Goal: Task Accomplishment & Management: Use online tool/utility

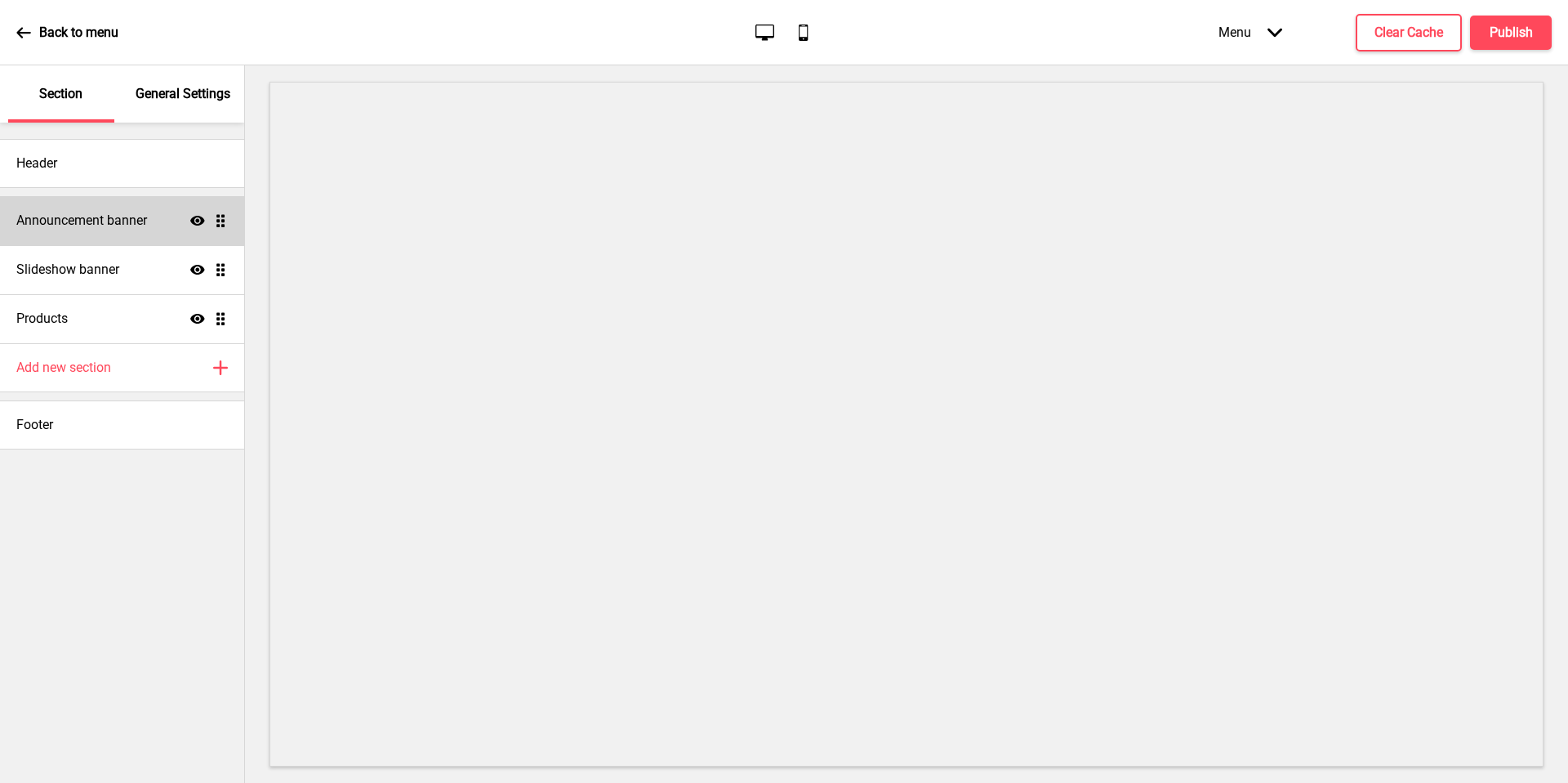
click at [125, 208] on div "Announcement banner Show Drag" at bounding box center [122, 220] width 244 height 49
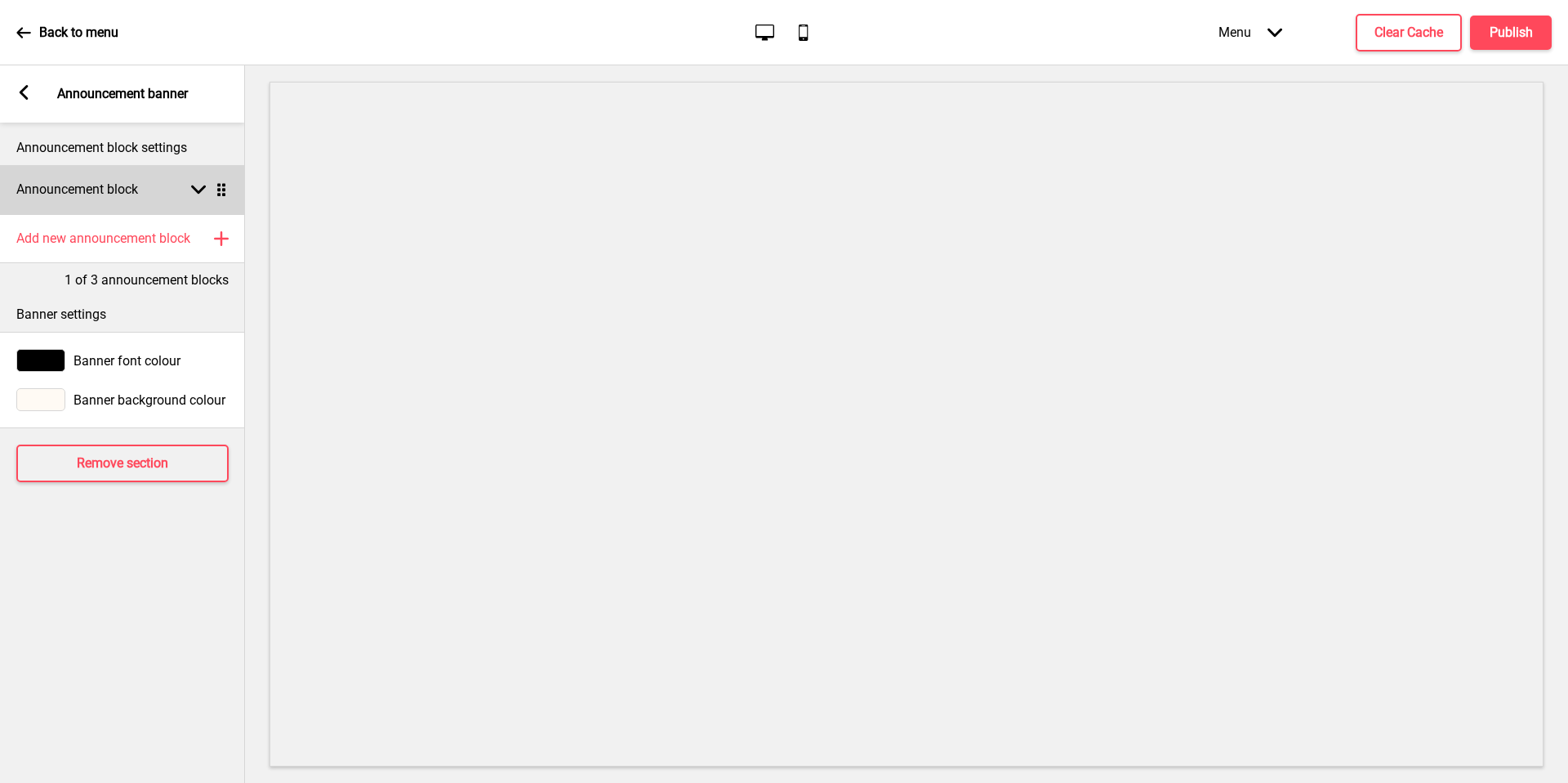
drag, startPoint x: 125, startPoint y: 208, endPoint x: 127, endPoint y: 198, distance: 10.2
click at [127, 198] on div "Announcement block Arrow down Drag" at bounding box center [122, 190] width 245 height 49
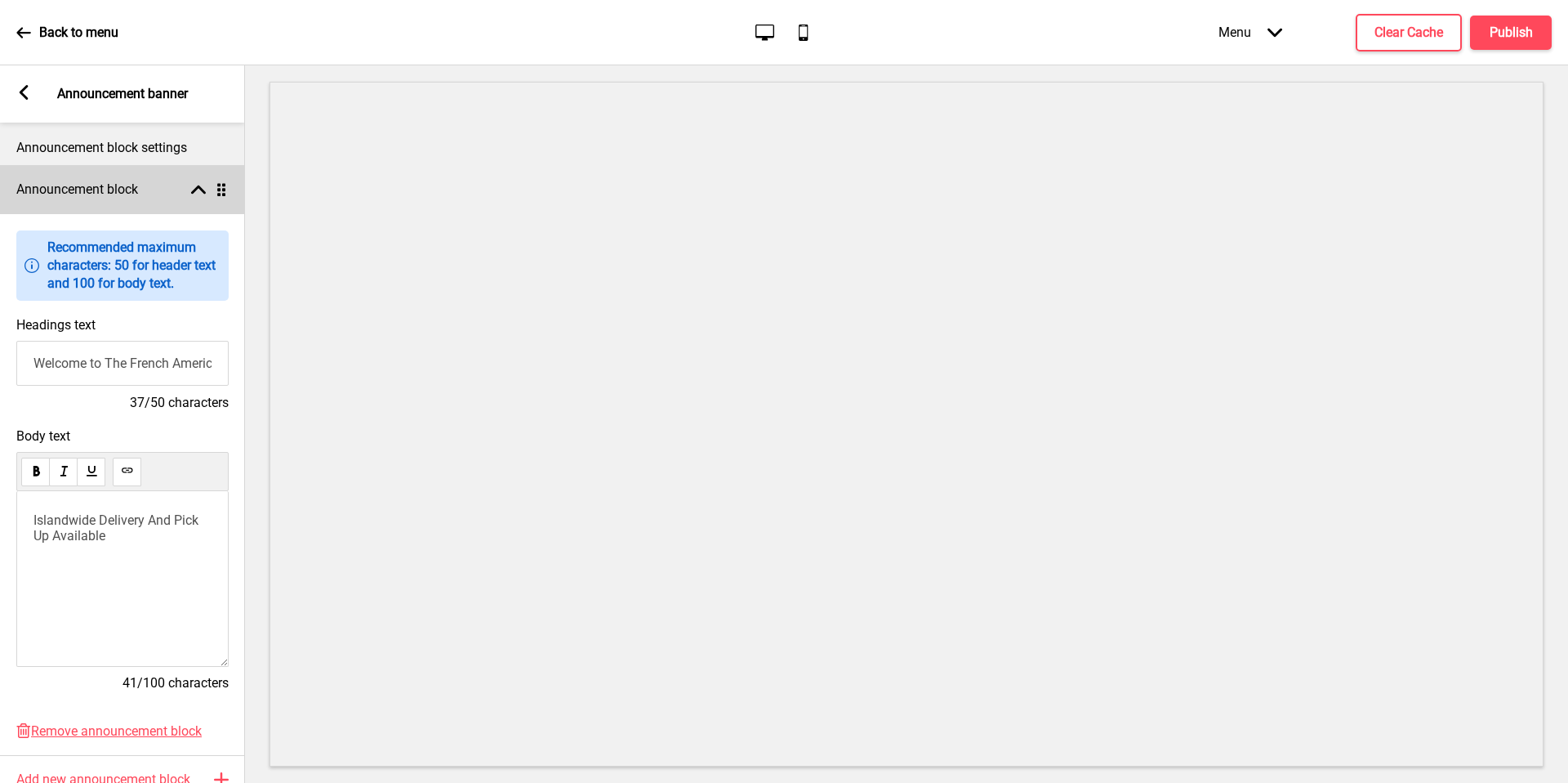
click at [152, 525] on span "Islandwide Delivery And Pick Up Available" at bounding box center [118, 528] width 169 height 31
click at [160, 179] on div "Announcement block Arrow up Drag" at bounding box center [122, 190] width 245 height 49
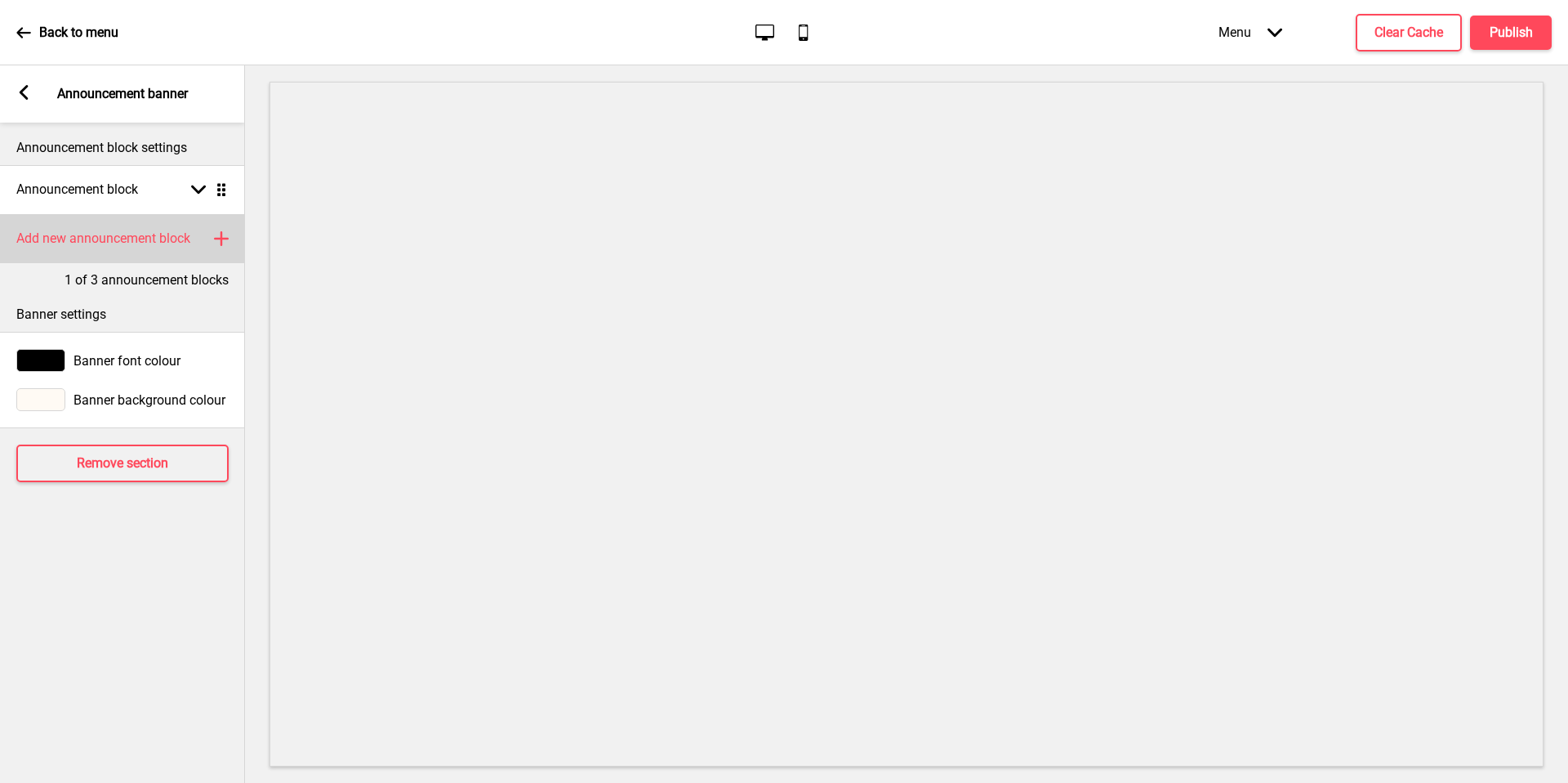
drag, startPoint x: 127, startPoint y: 198, endPoint x: 152, endPoint y: 248, distance: 55.9
click at [152, 248] on div "Add new announcement block Plus" at bounding box center [122, 239] width 245 height 49
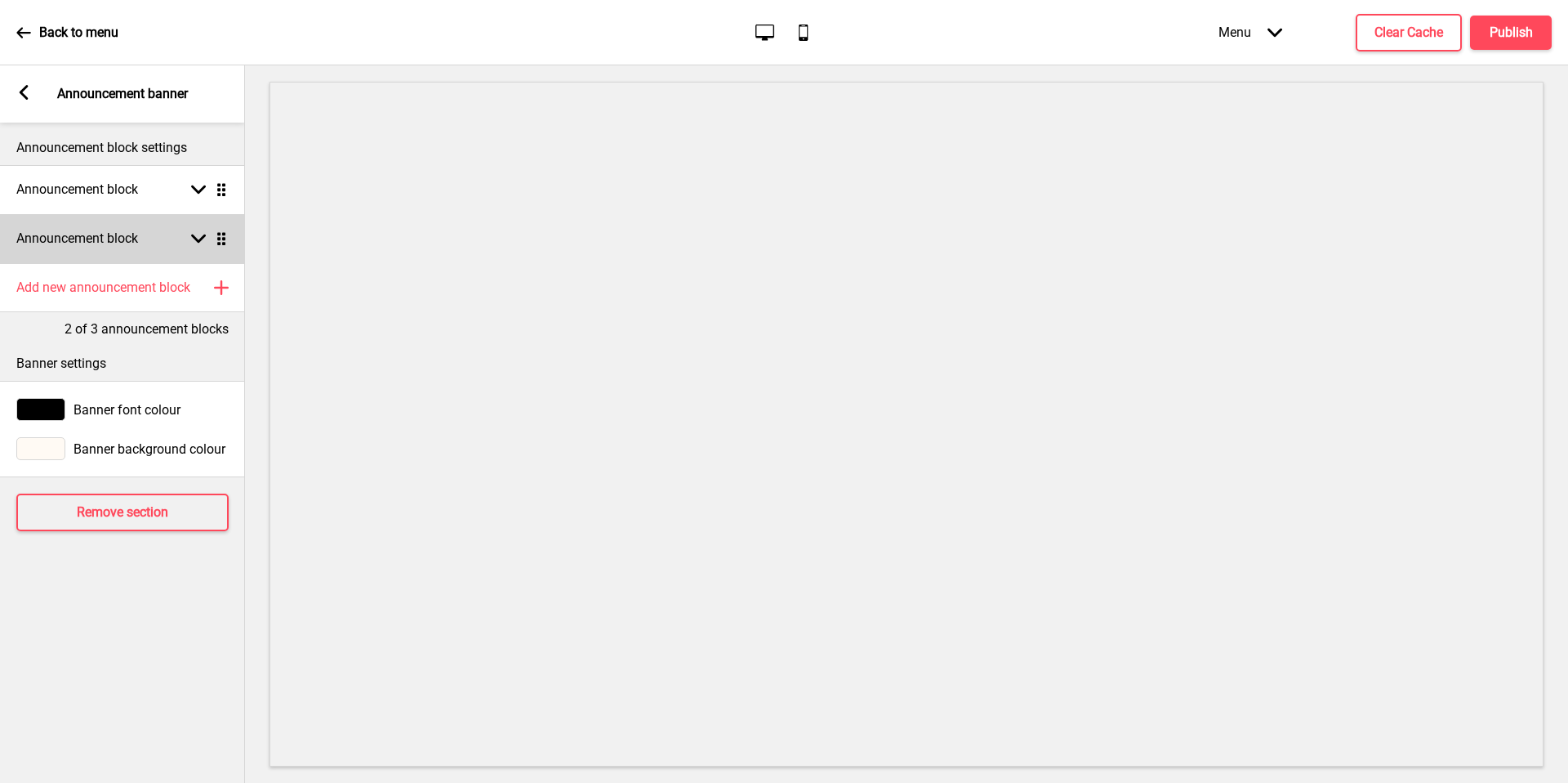
drag, startPoint x: 152, startPoint y: 248, endPoint x: 180, endPoint y: 248, distance: 28.0
click at [180, 248] on div "Announcement block Arrow down Drag" at bounding box center [122, 239] width 245 height 49
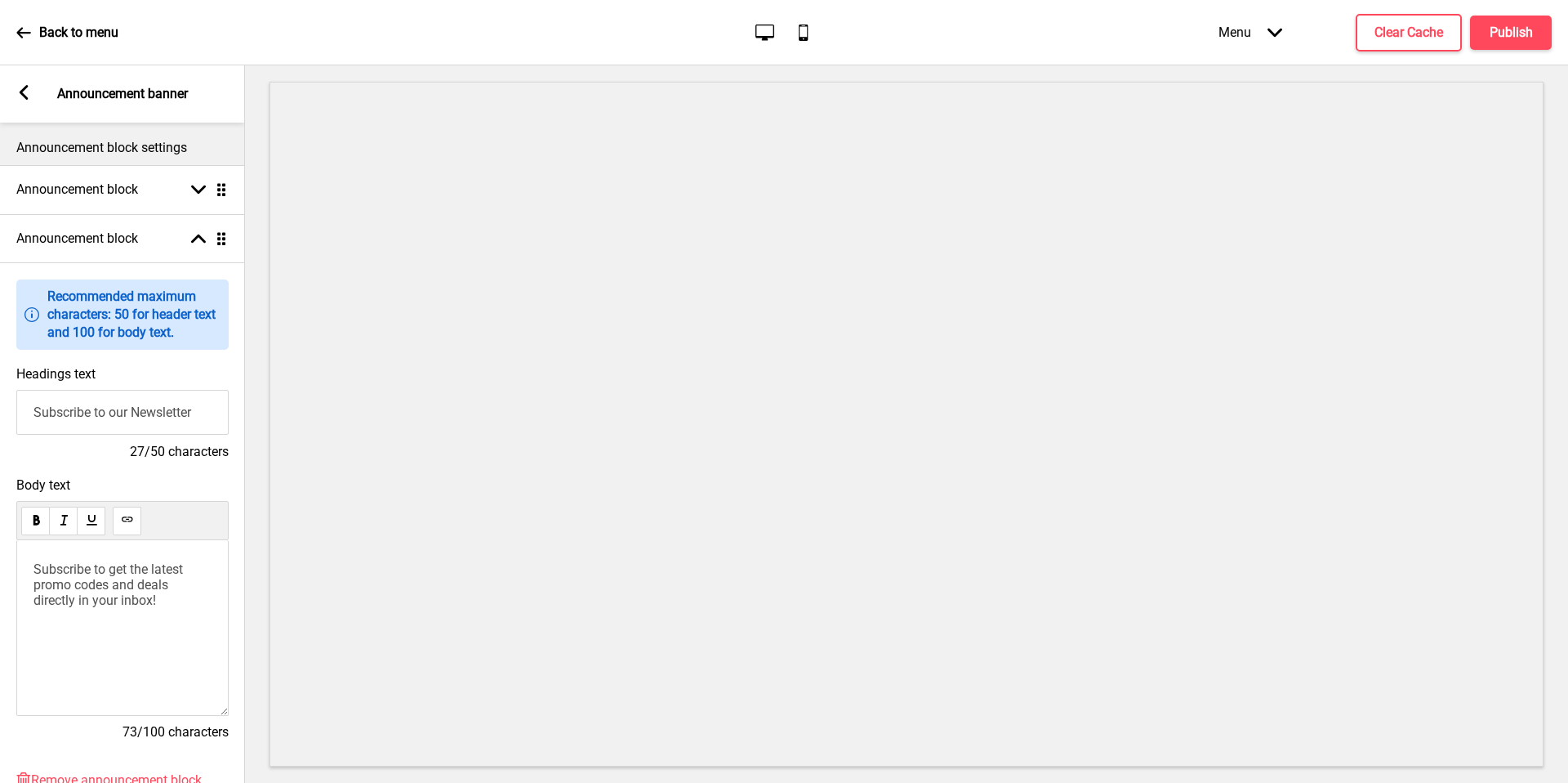
drag, startPoint x: 180, startPoint y: 248, endPoint x: 169, endPoint y: 425, distance: 177.3
click at [169, 425] on input "Subscribe to our Newsletter" at bounding box center [122, 412] width 213 height 45
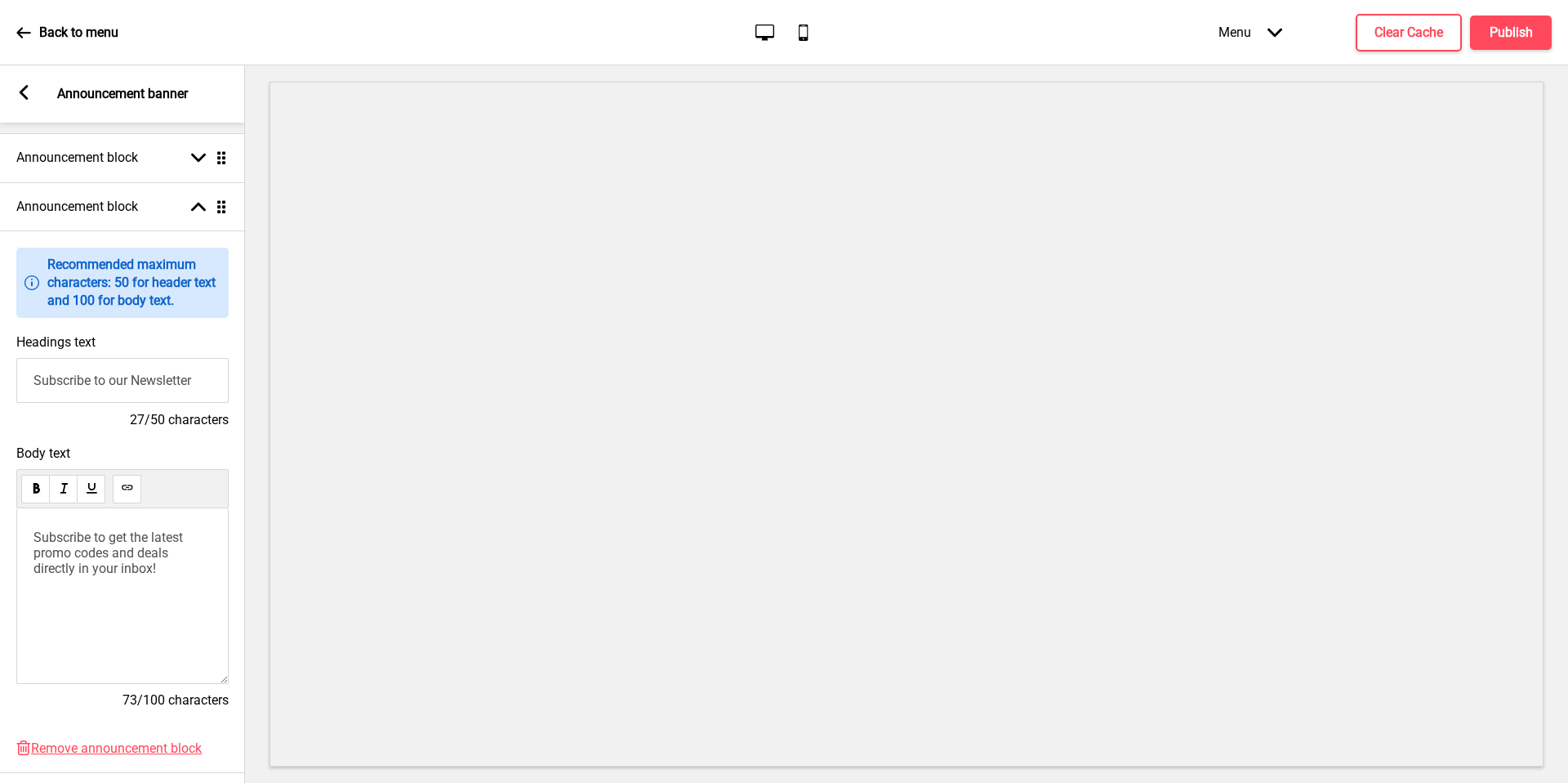
scroll to position [51, 0]
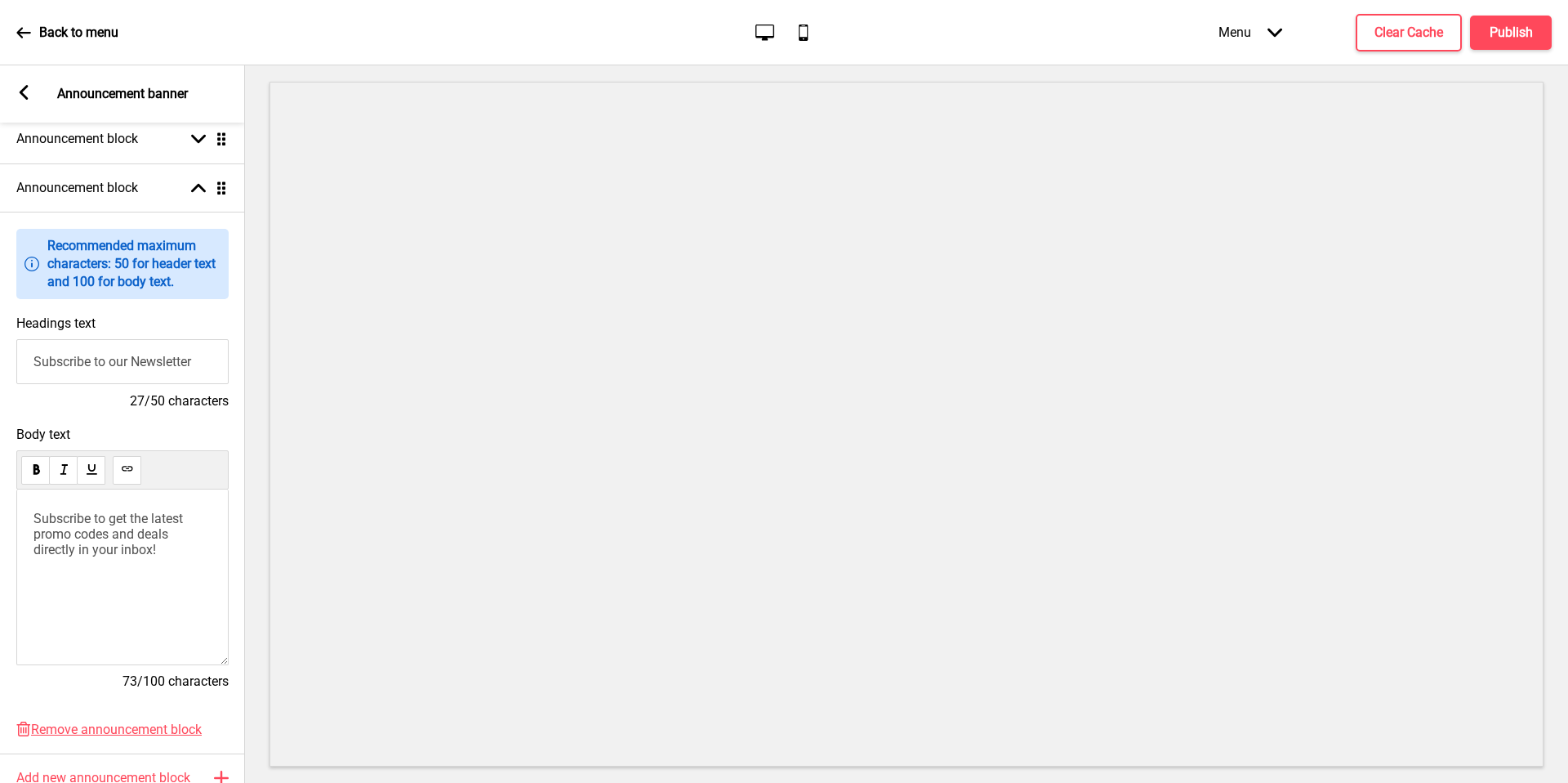
click at [146, 375] on input "Subscribe to our Newsletter" at bounding box center [122, 361] width 213 height 45
click at [146, 374] on input "Subscribe to our Newsletter" at bounding box center [122, 361] width 213 height 45
click at [148, 369] on input "Subscribe to our Newsletter" at bounding box center [122, 361] width 213 height 45
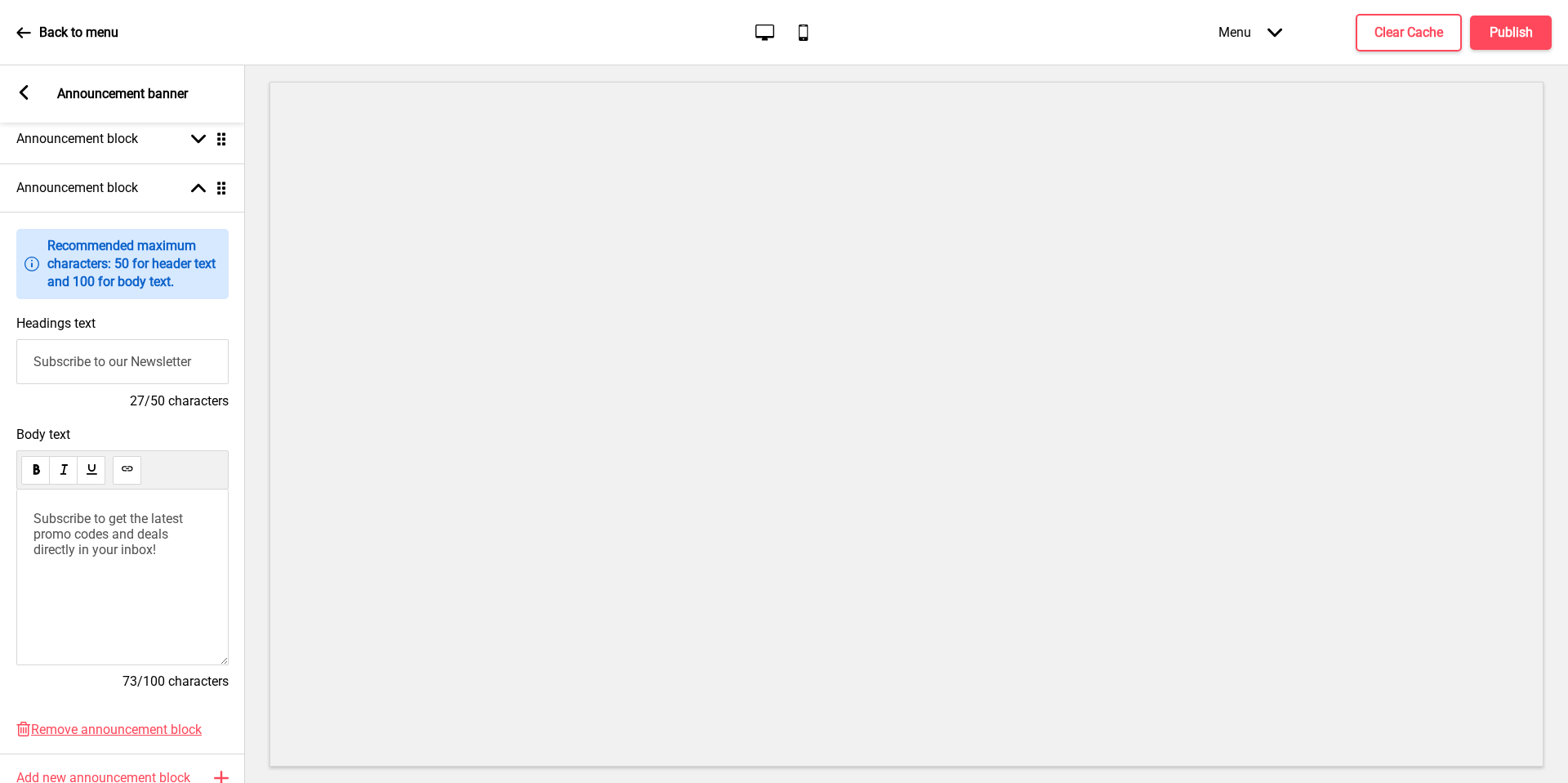
click at [148, 369] on input "Subscribe to our Newsletter" at bounding box center [122, 361] width 213 height 45
type input "t"
type input "Treats to your door for Only $6.80"
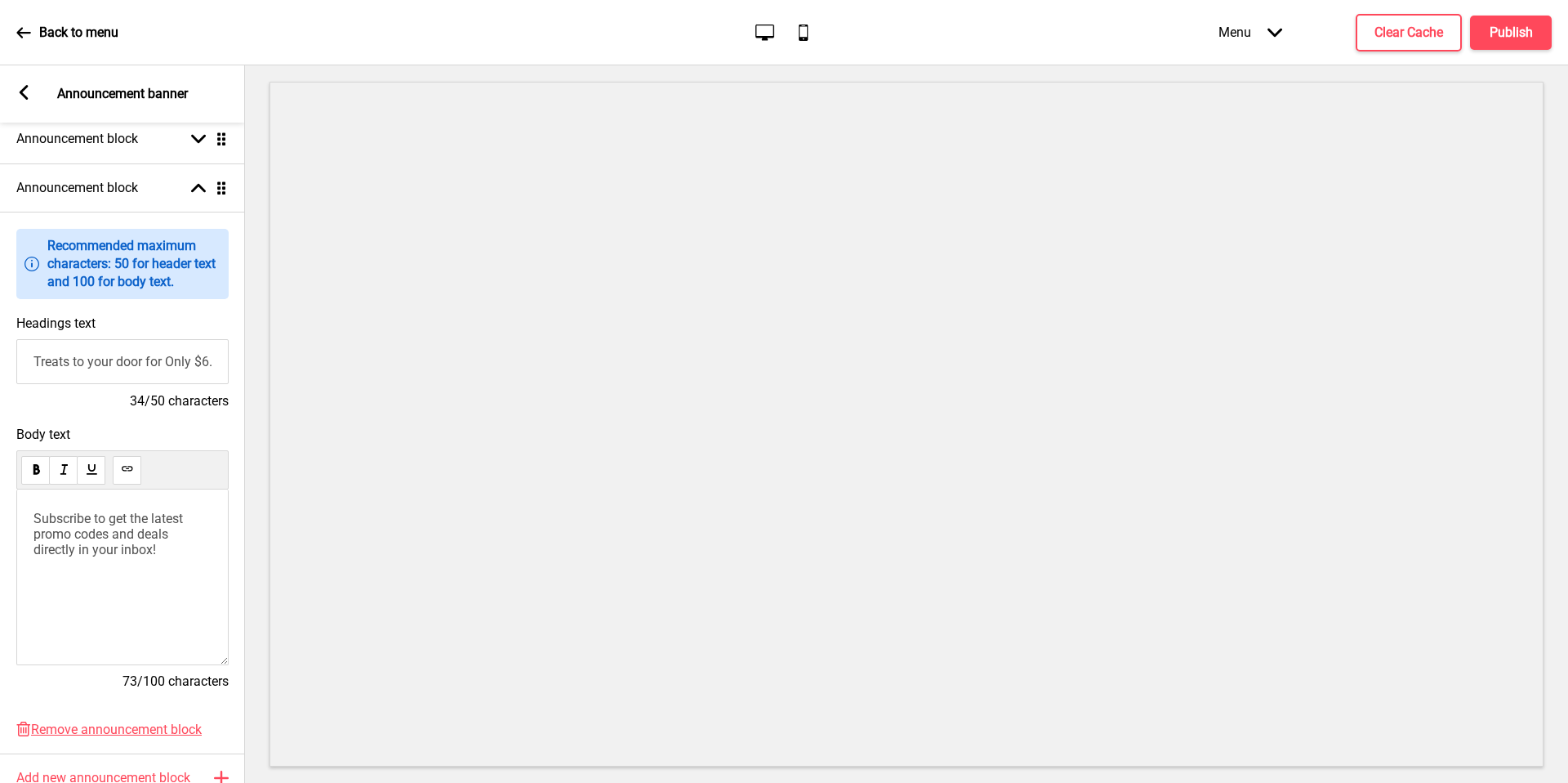
click at [157, 538] on span "Subscribe to get the latest promo codes and deals directly in your inbox!" at bounding box center [110, 534] width 152 height 47
click at [209, 551] on div "Otherwise, pick up & save 15%" at bounding box center [122, 577] width 213 height 175
click at [179, 540] on div "Otherwise, pick up & save 15%" at bounding box center [122, 577] width 213 height 175
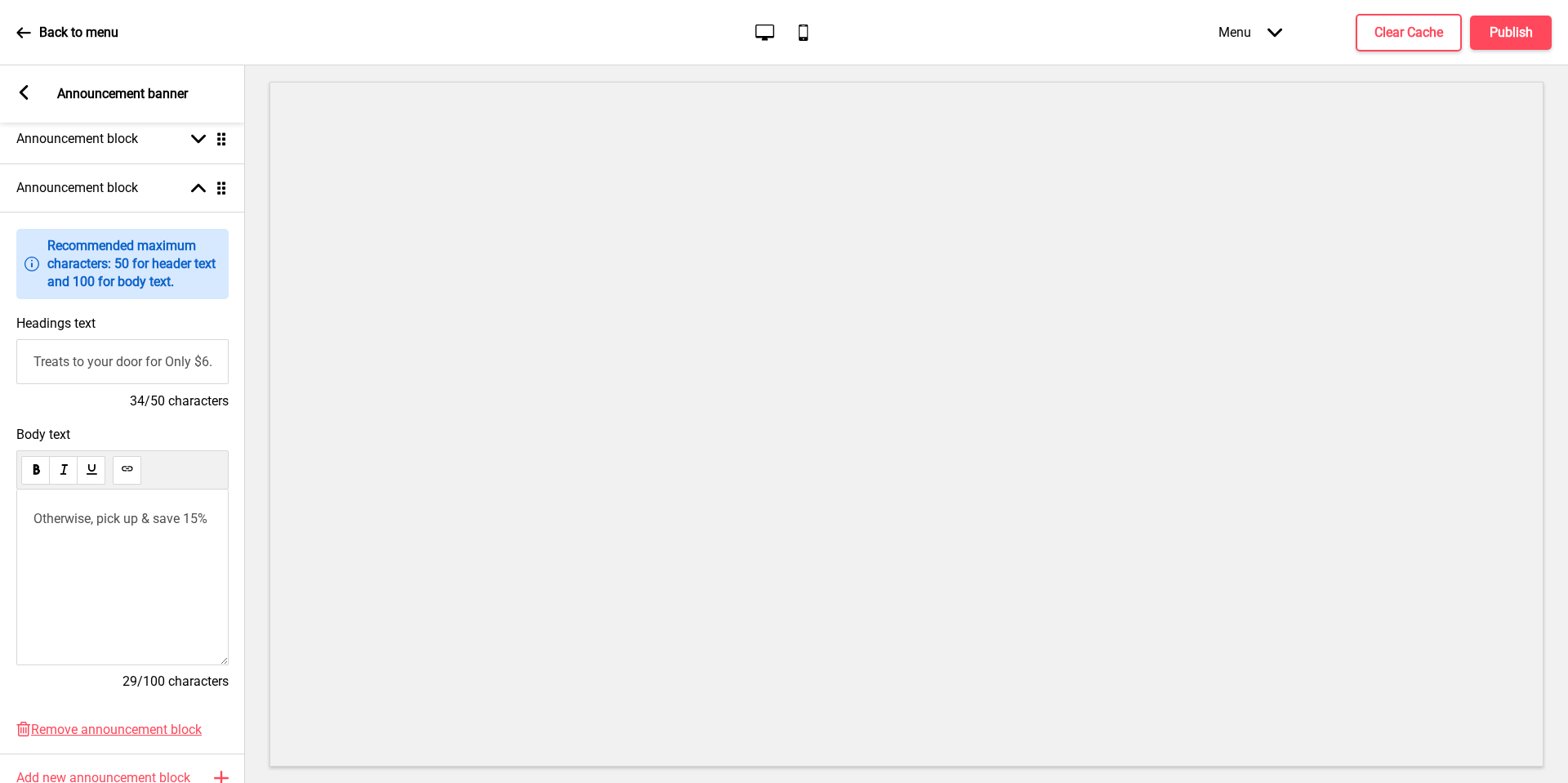
click at [125, 543] on div "Otherwise, pick up & save 15%" at bounding box center [122, 577] width 213 height 175
click at [125, 526] on p "Otherwise, pick up & save 15%" at bounding box center [123, 519] width 178 height 15
click at [1526, 31] on h4 "Publish" at bounding box center [1511, 32] width 43 height 18
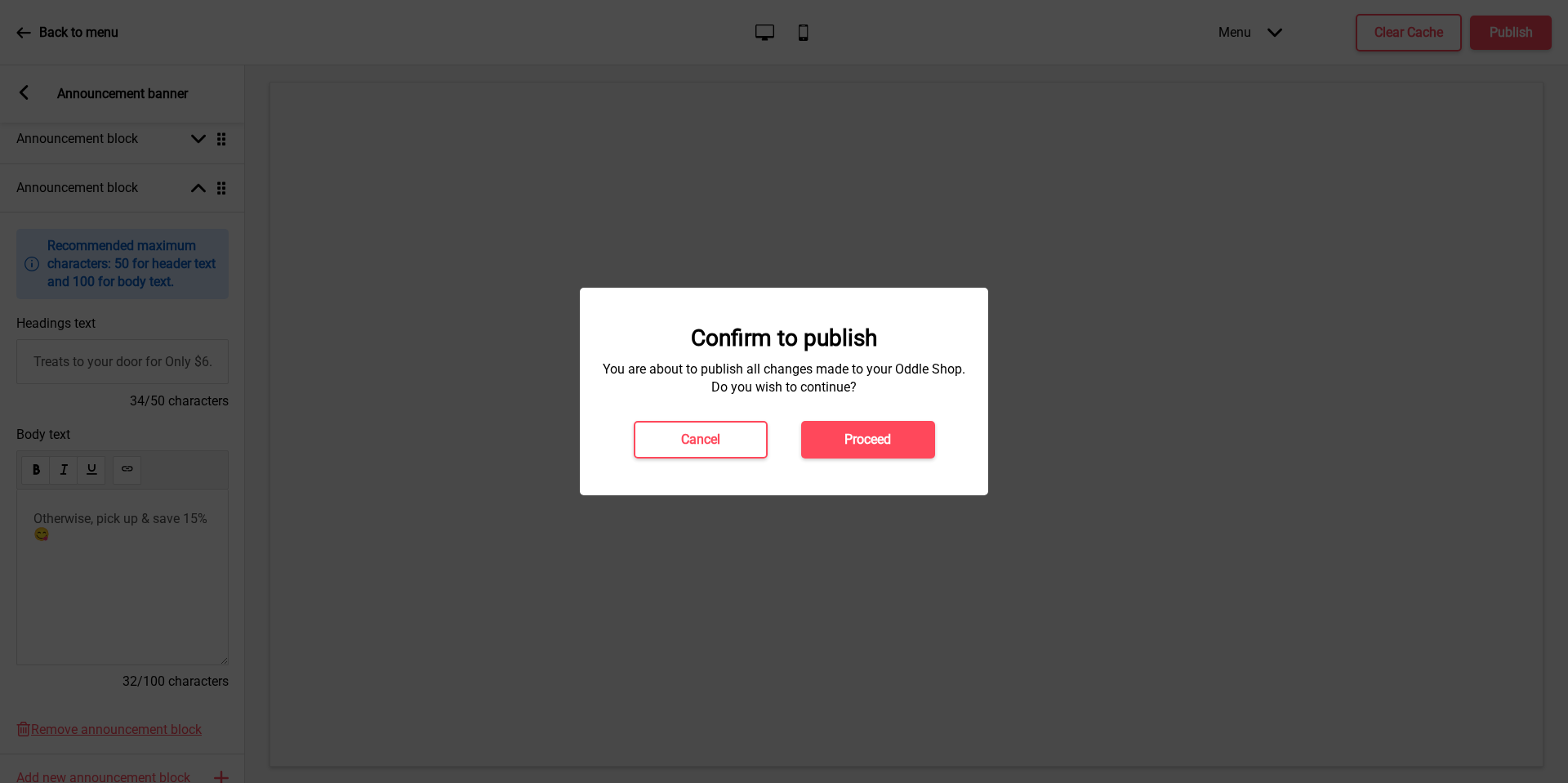
click at [872, 450] on button "Proceed" at bounding box center [868, 440] width 134 height 37
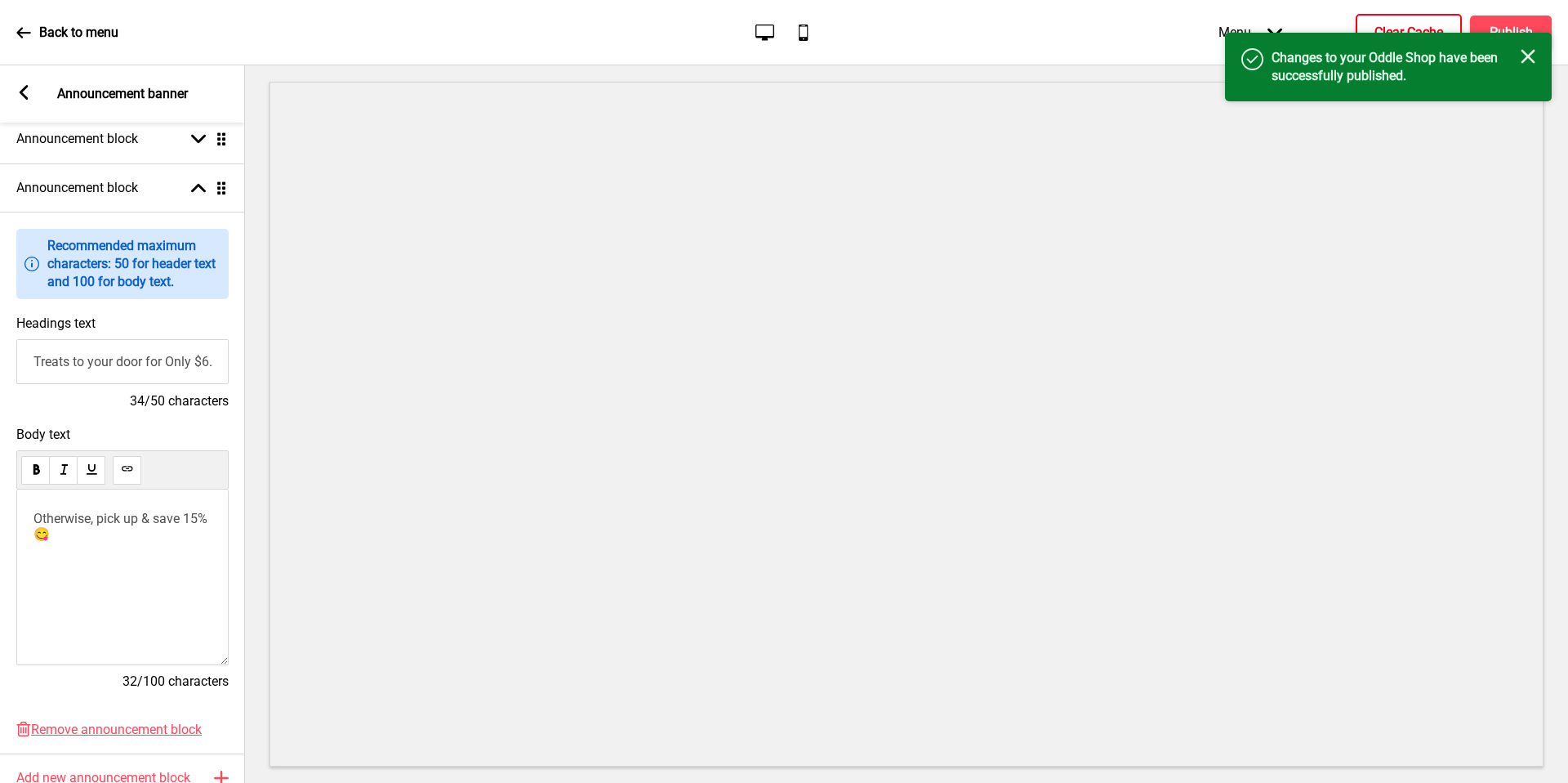
click at [1421, 19] on button "Clear Cache" at bounding box center [1409, 32] width 106 height 37
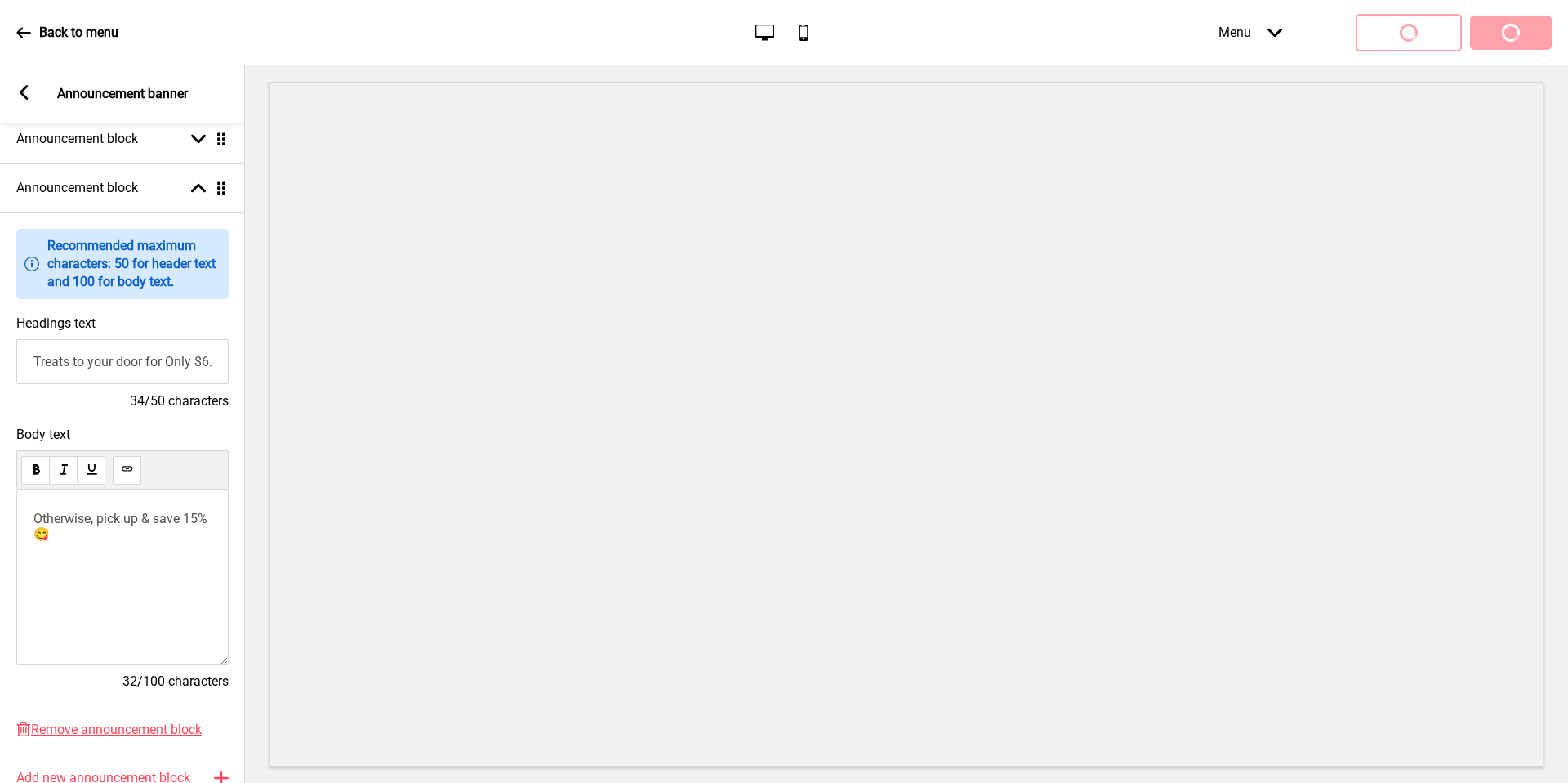
click at [1499, 17] on div "Menu Arrow down Product Page Store Information Checkout Thank you Terms & Condi…" at bounding box center [1353, 32] width 399 height 48
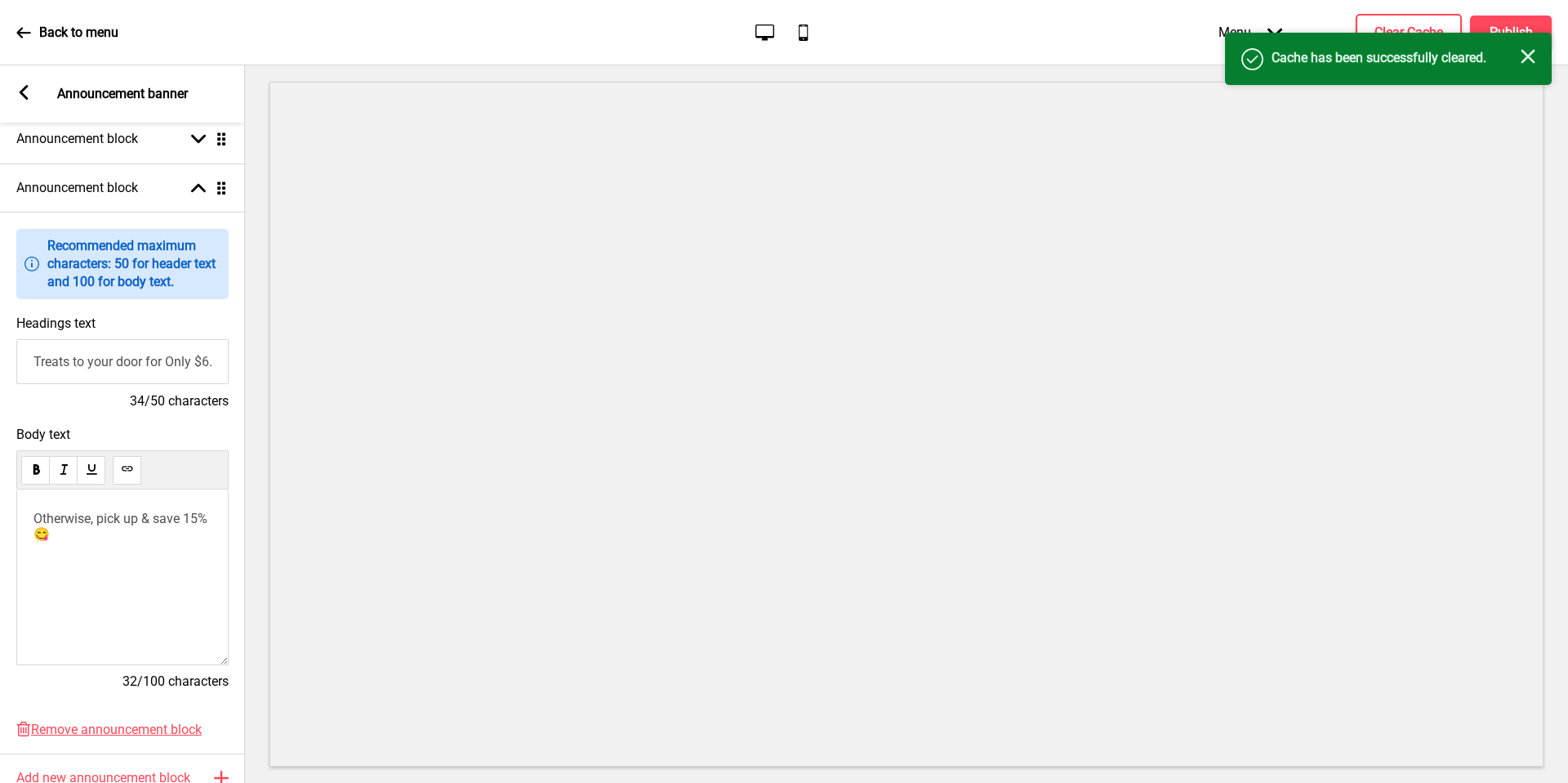
click at [1503, 34] on div "Success Cache has been successfully cleared. Close" at bounding box center [1388, 59] width 327 height 53
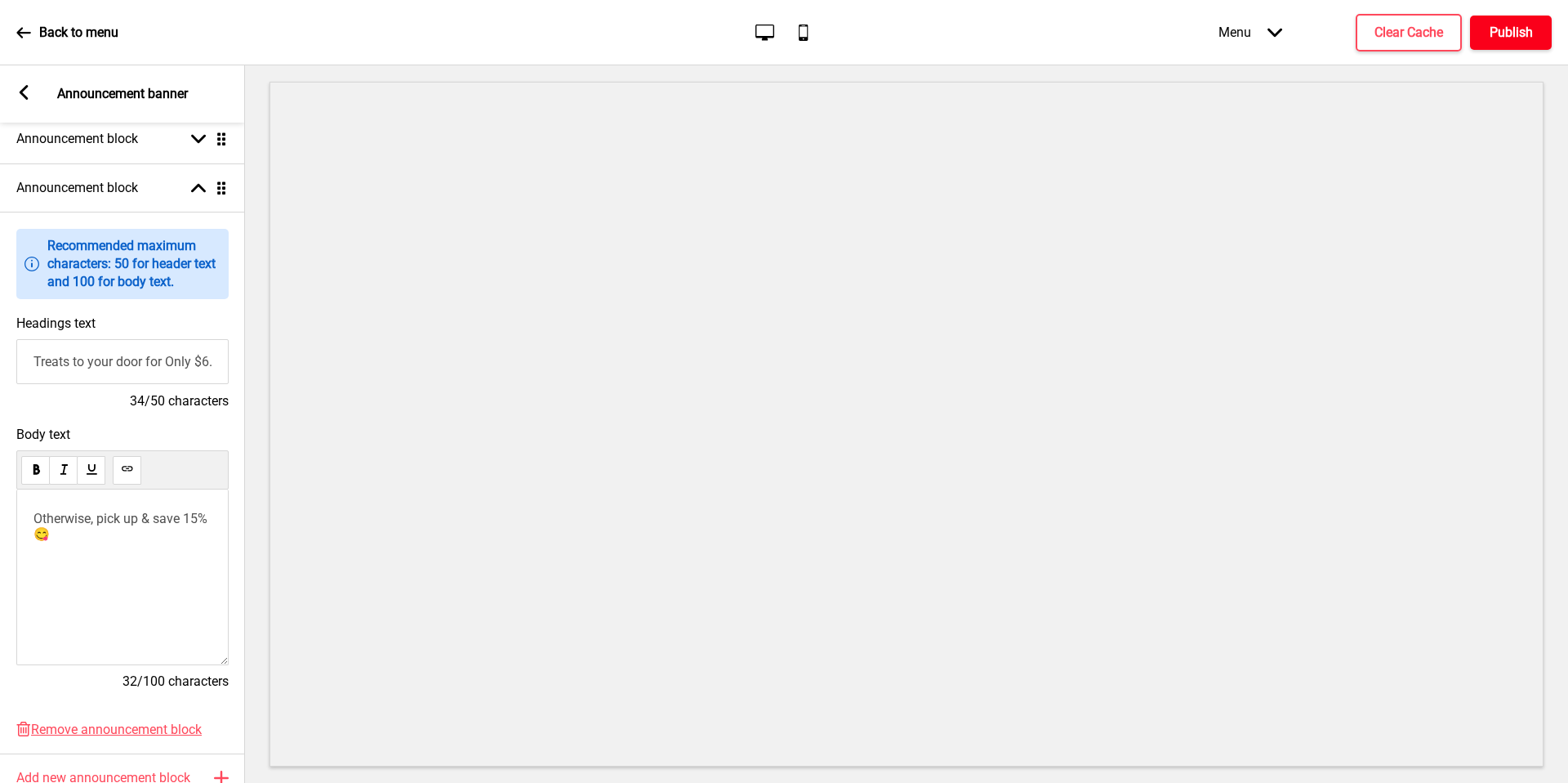
drag, startPoint x: 209, startPoint y: 551, endPoint x: 1499, endPoint y: 36, distance: 1389.0
click at [1499, 36] on h4 "Publish" at bounding box center [1511, 32] width 43 height 18
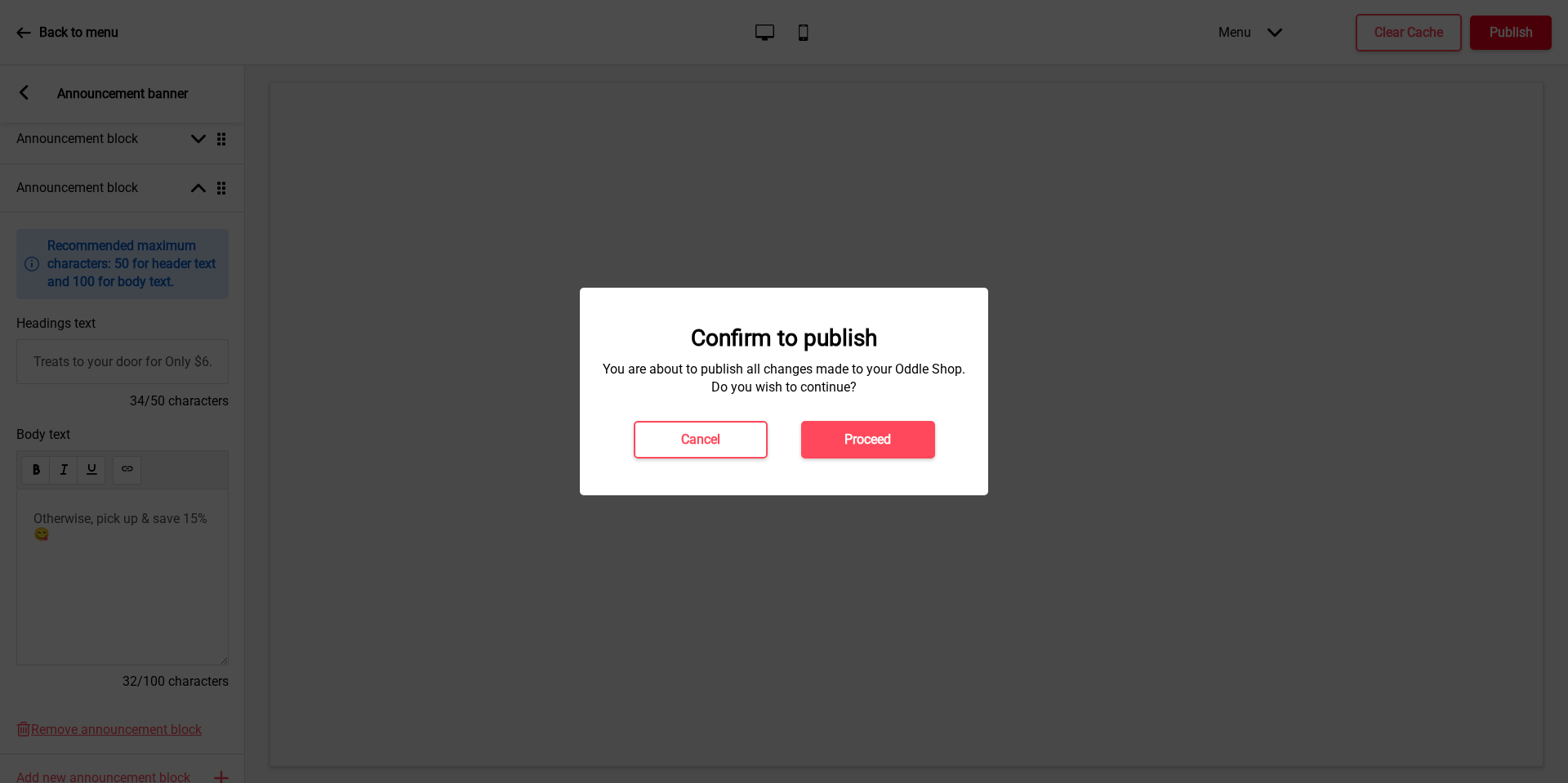
click at [834, 451] on button "Proceed" at bounding box center [868, 440] width 134 height 37
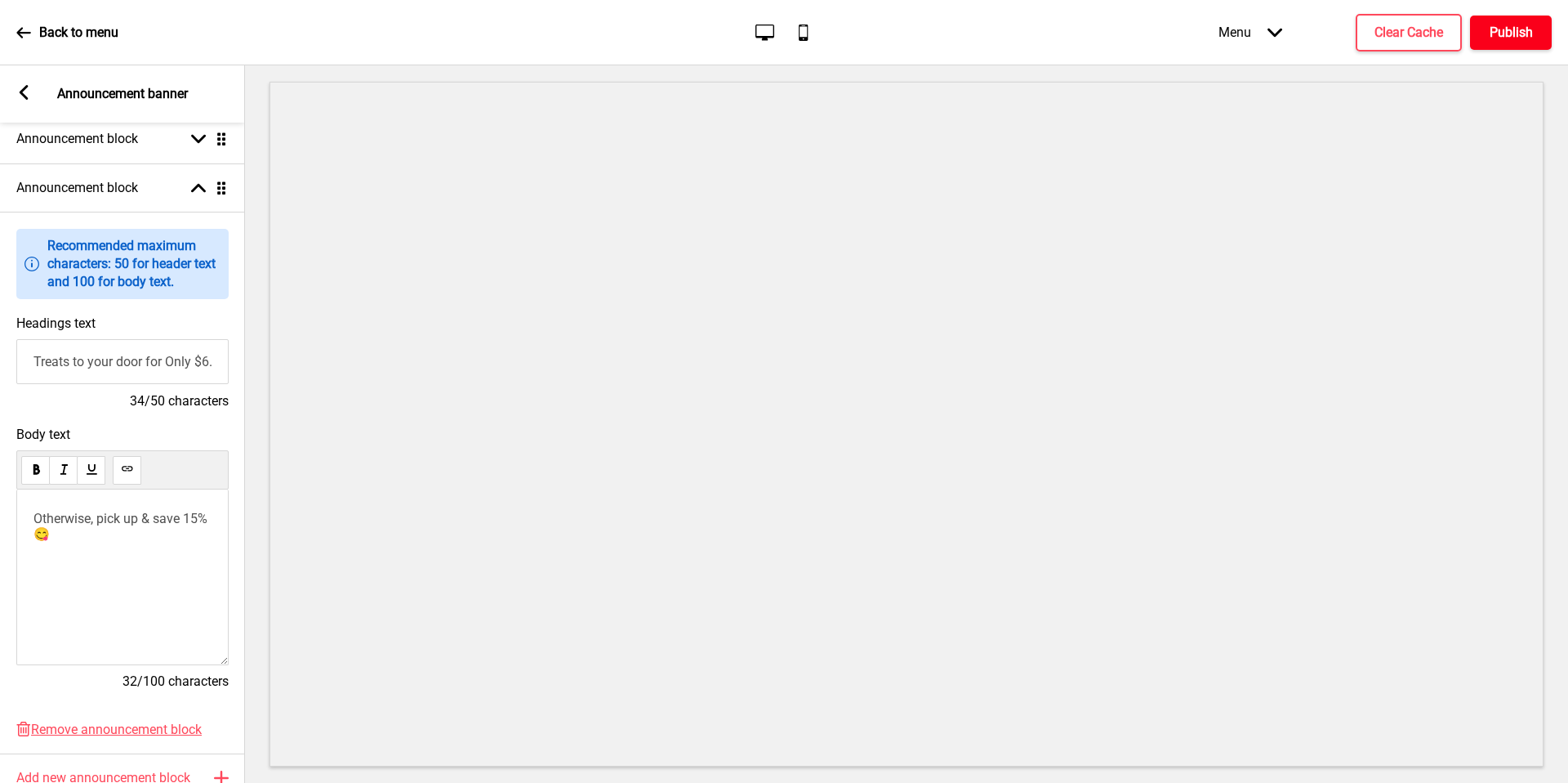
scroll to position [51, 0]
click at [80, 36] on p "Back to menu" at bounding box center [79, 32] width 80 height 18
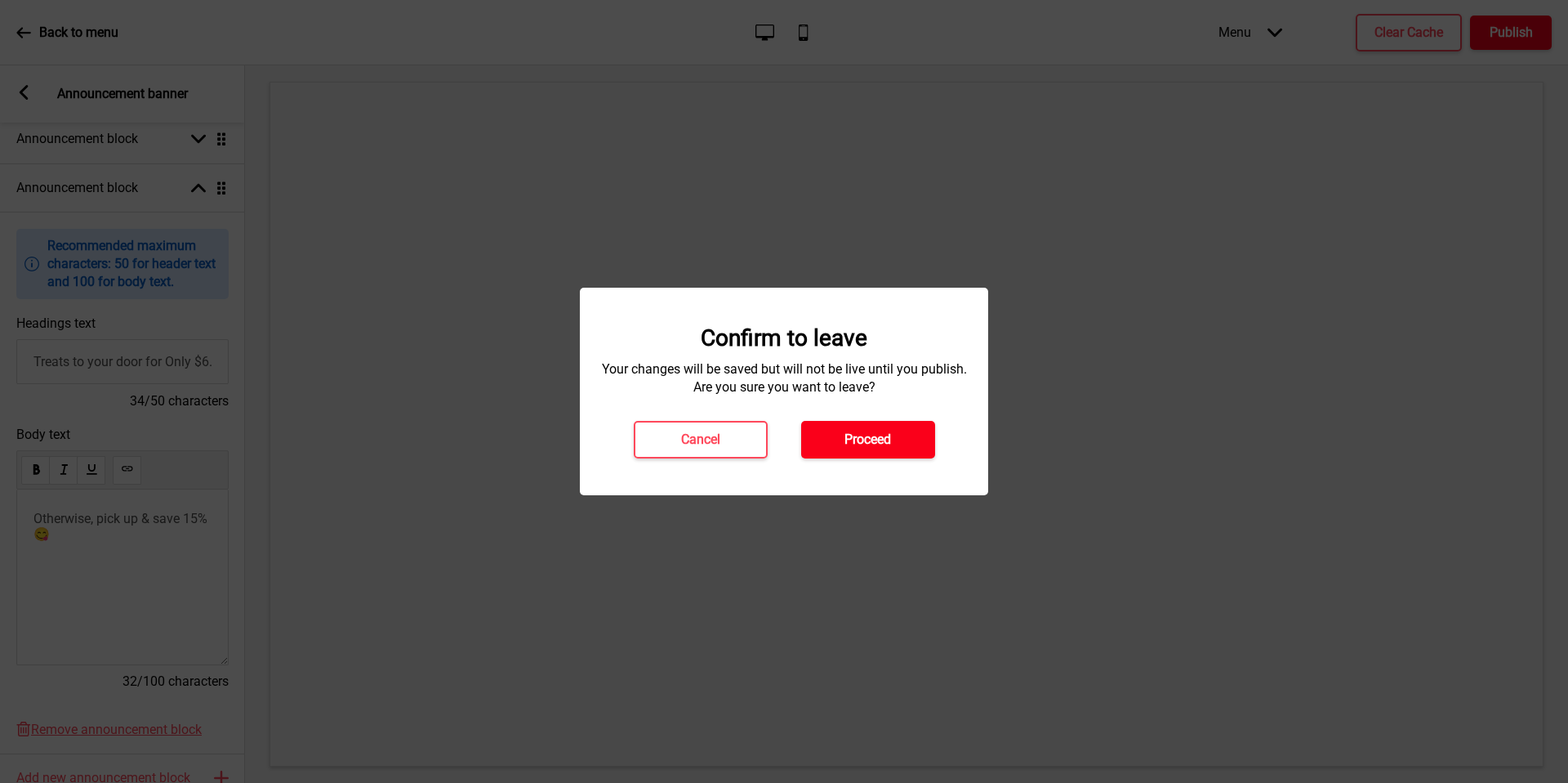
click at [846, 442] on h4 "Proceed" at bounding box center [867, 439] width 47 height 18
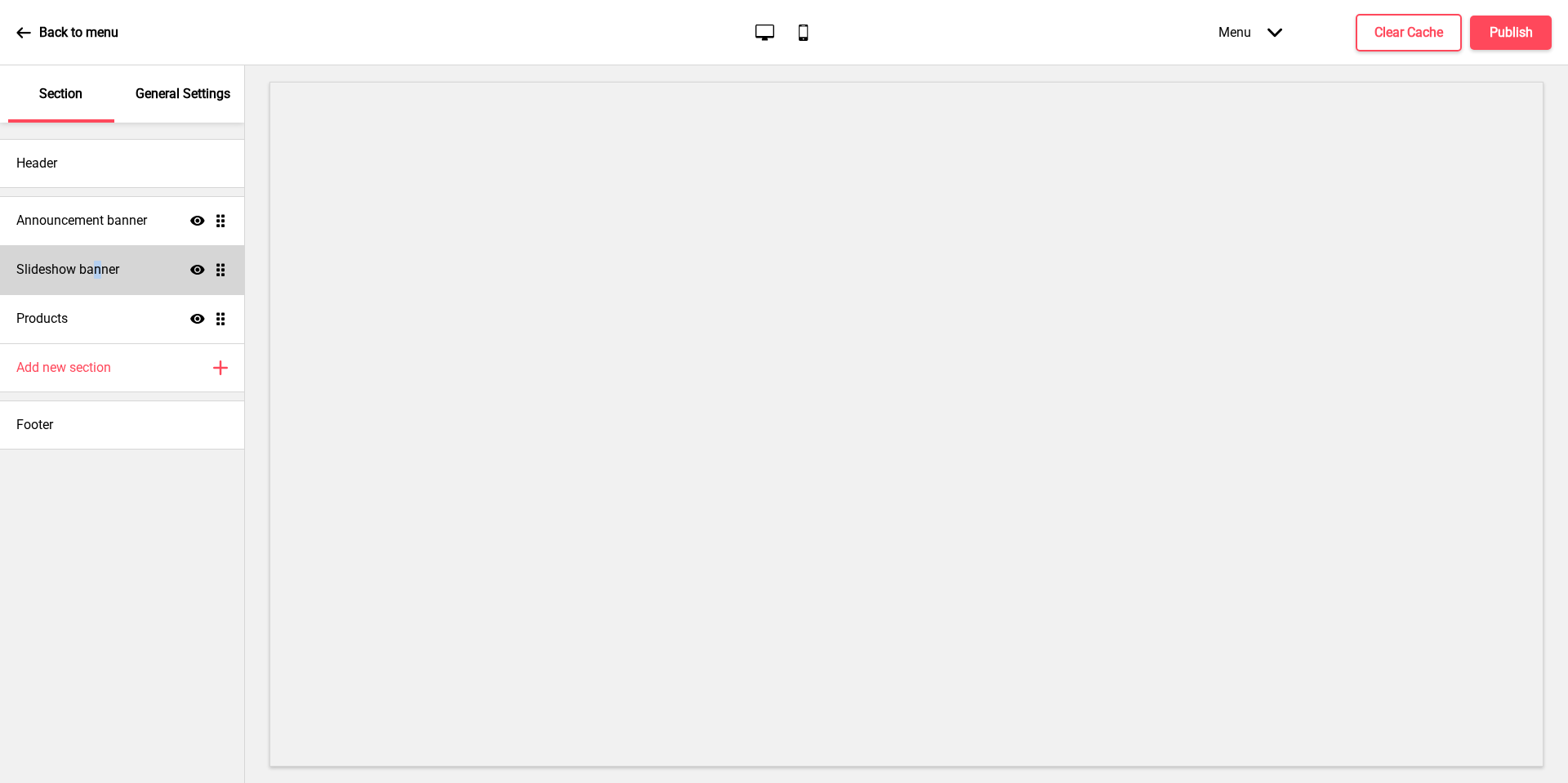
click at [98, 261] on h4 "Slideshow banner" at bounding box center [67, 269] width 103 height 18
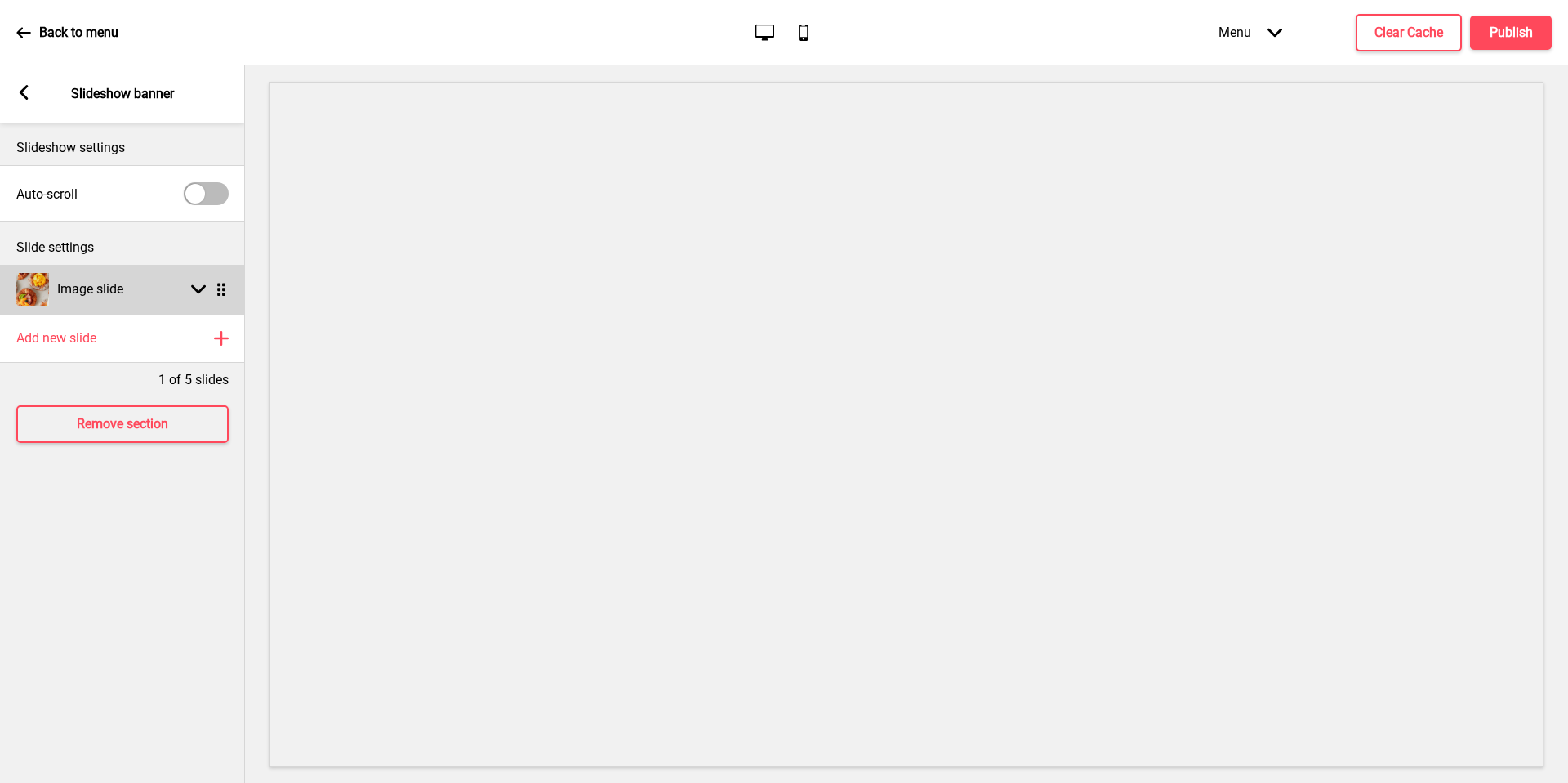
drag, startPoint x: 98, startPoint y: 260, endPoint x: 163, endPoint y: 304, distance: 78.5
click at [163, 304] on div "Image slide Arrow down Drag" at bounding box center [122, 289] width 245 height 49
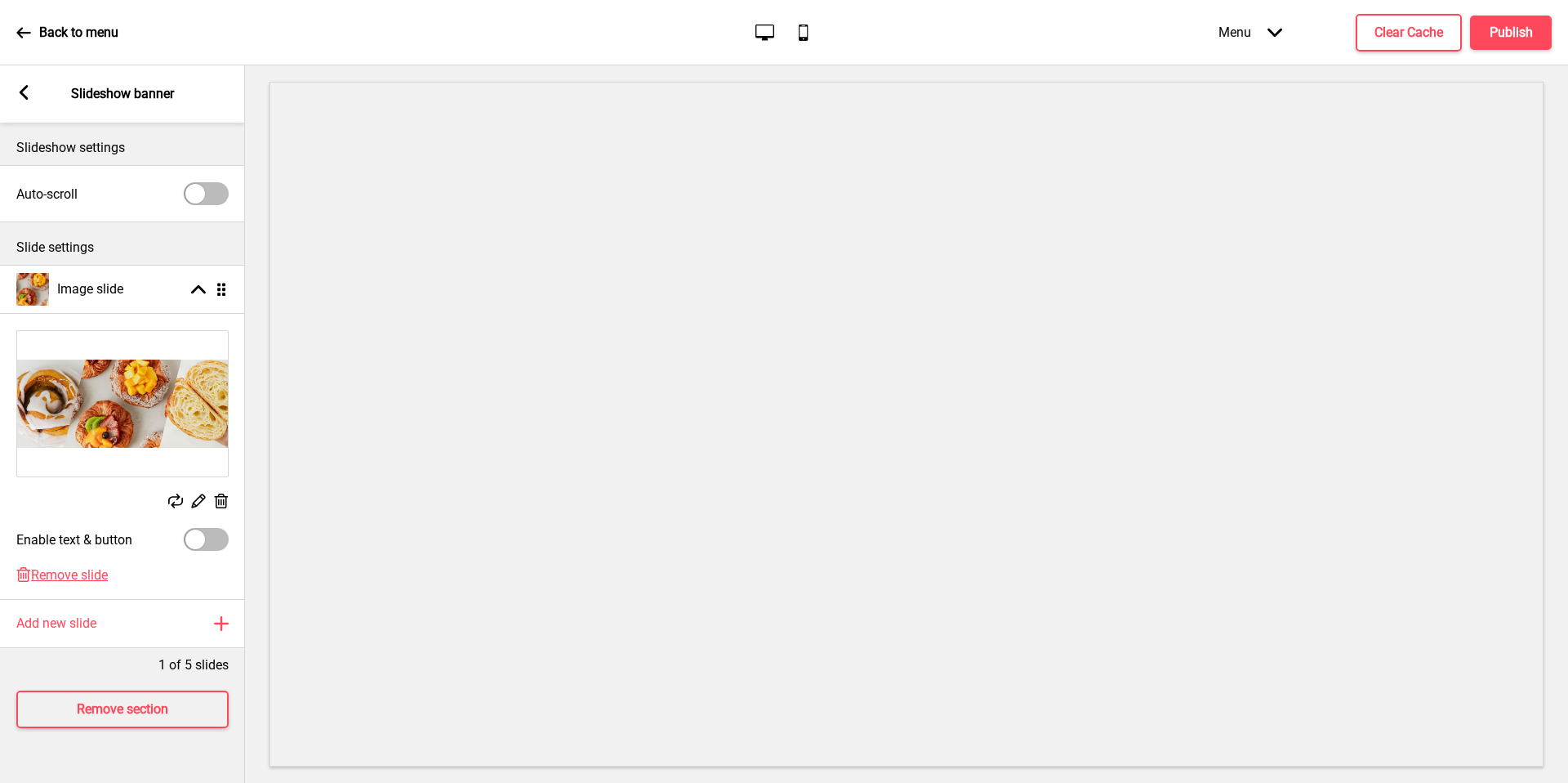
drag, startPoint x: 163, startPoint y: 304, endPoint x: 210, endPoint y: 538, distance: 238.7
click at [210, 538] on div at bounding box center [206, 539] width 45 height 23
checkbox input "true"
select select "right"
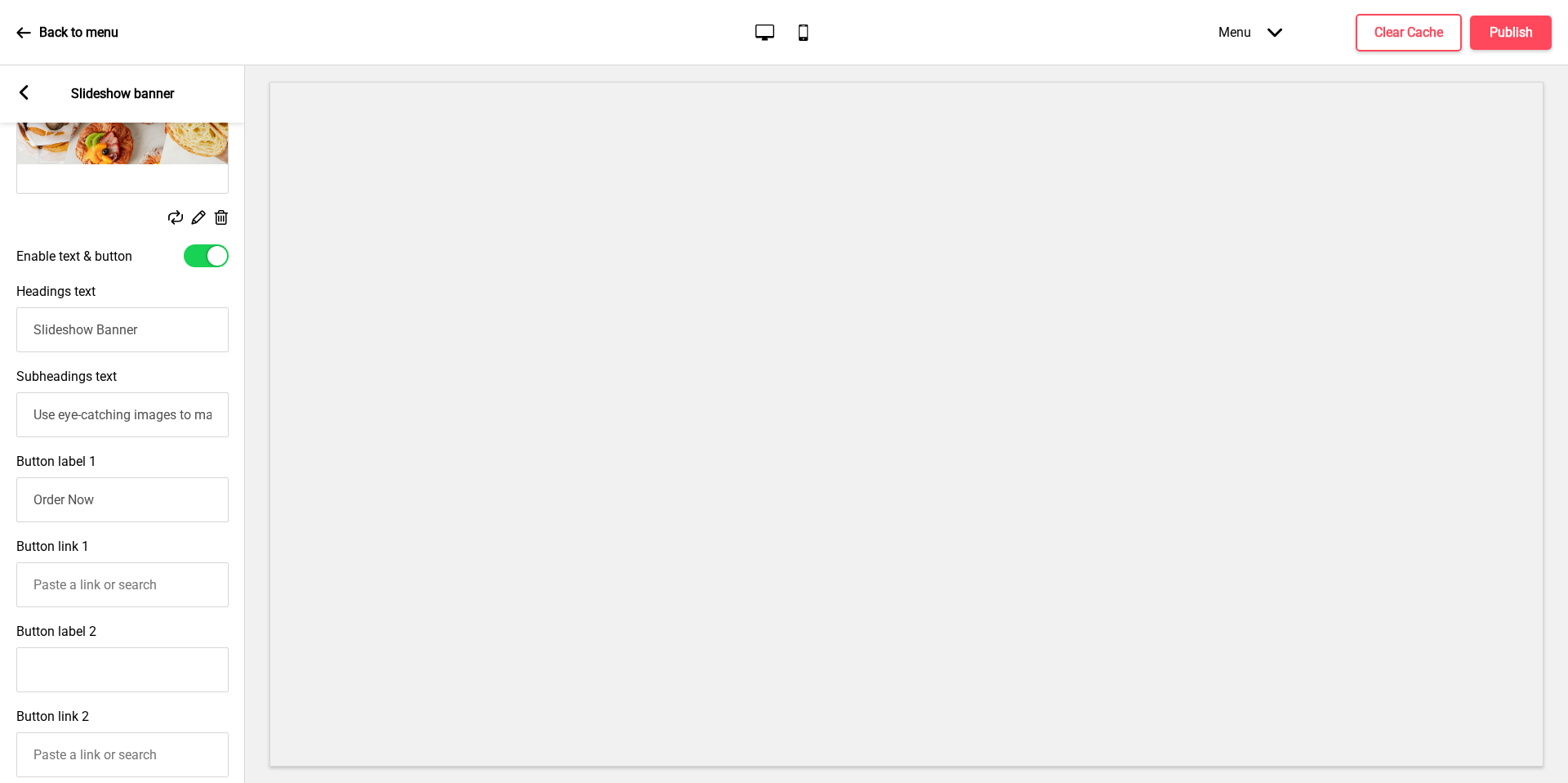
scroll to position [280, 0]
click at [152, 419] on input "Use eye-catching images to make a strong first impression of your brand" at bounding box center [122, 418] width 213 height 45
paste input "Step into the heart of our bakery, where each artisanal bake is a labour of lov…"
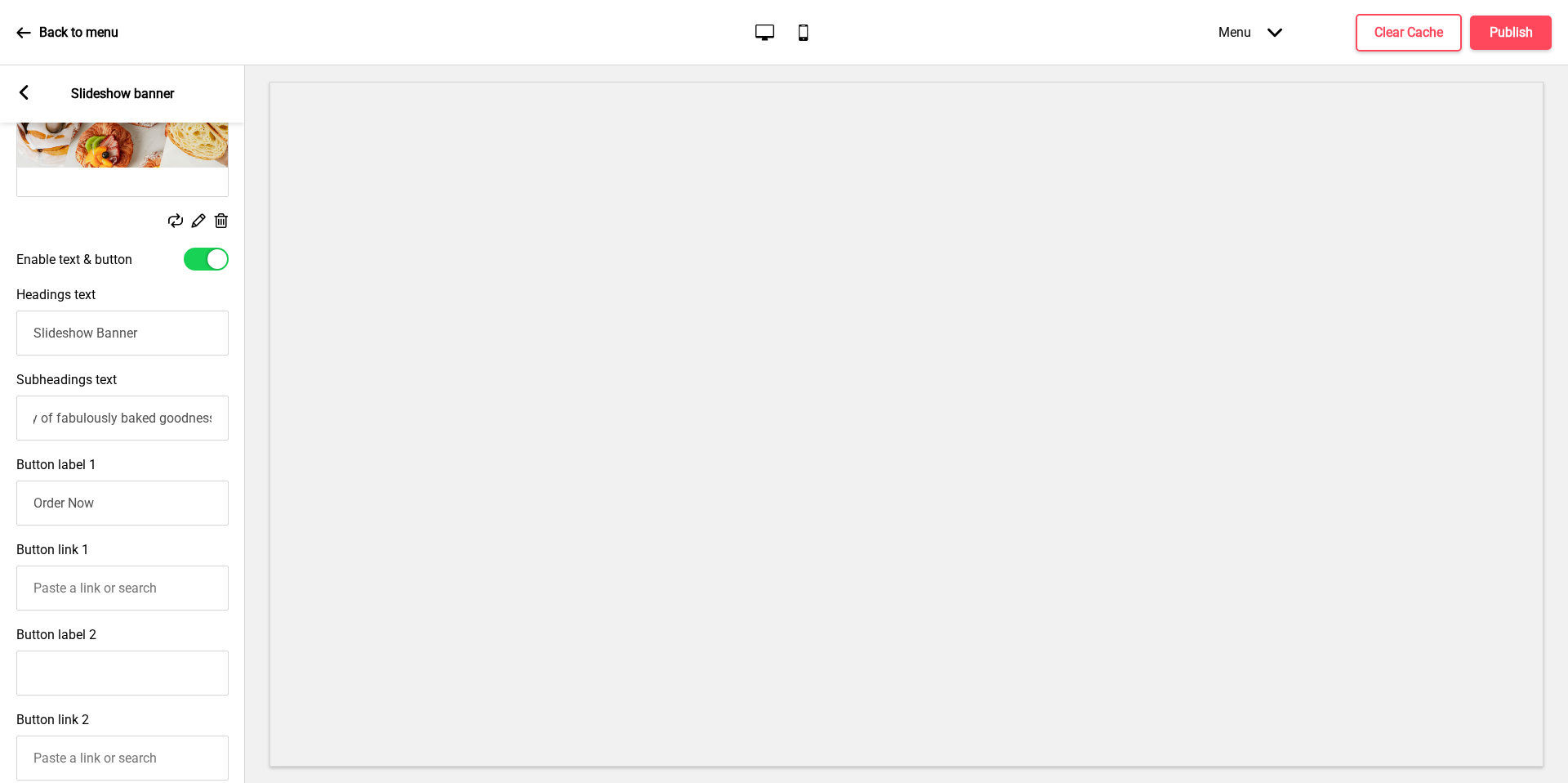
scroll to position [247, 0]
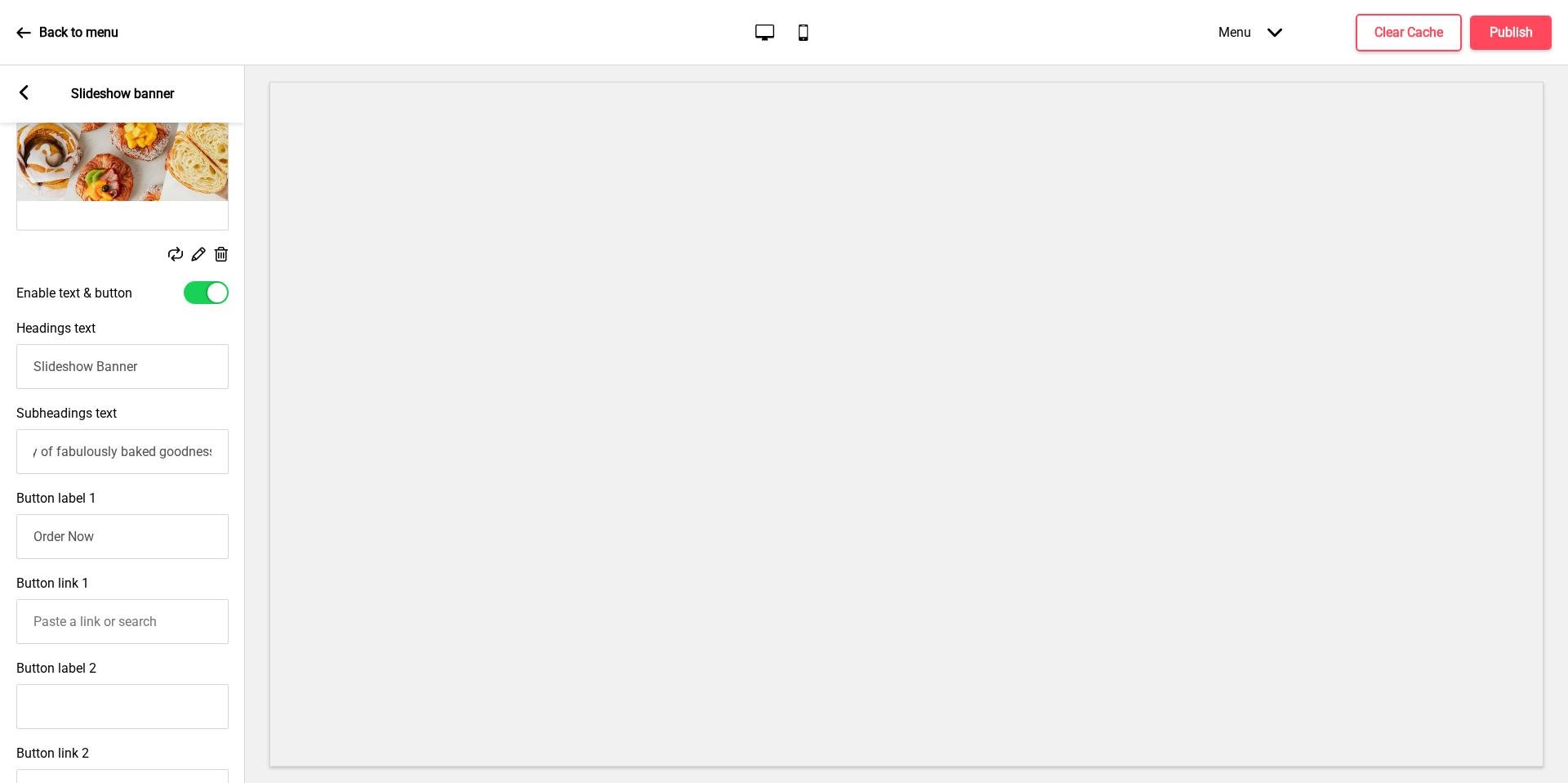
type input "Step into the heart of our bakery, where each artisanal bake is a labour of lov…"
click at [170, 368] on input "Slideshow Banner" at bounding box center [122, 366] width 213 height 45
drag, startPoint x: 152, startPoint y: 419, endPoint x: 169, endPoint y: 367, distance: 54.7
click at [169, 367] on input "Slideshow Banner" at bounding box center [122, 366] width 213 height 45
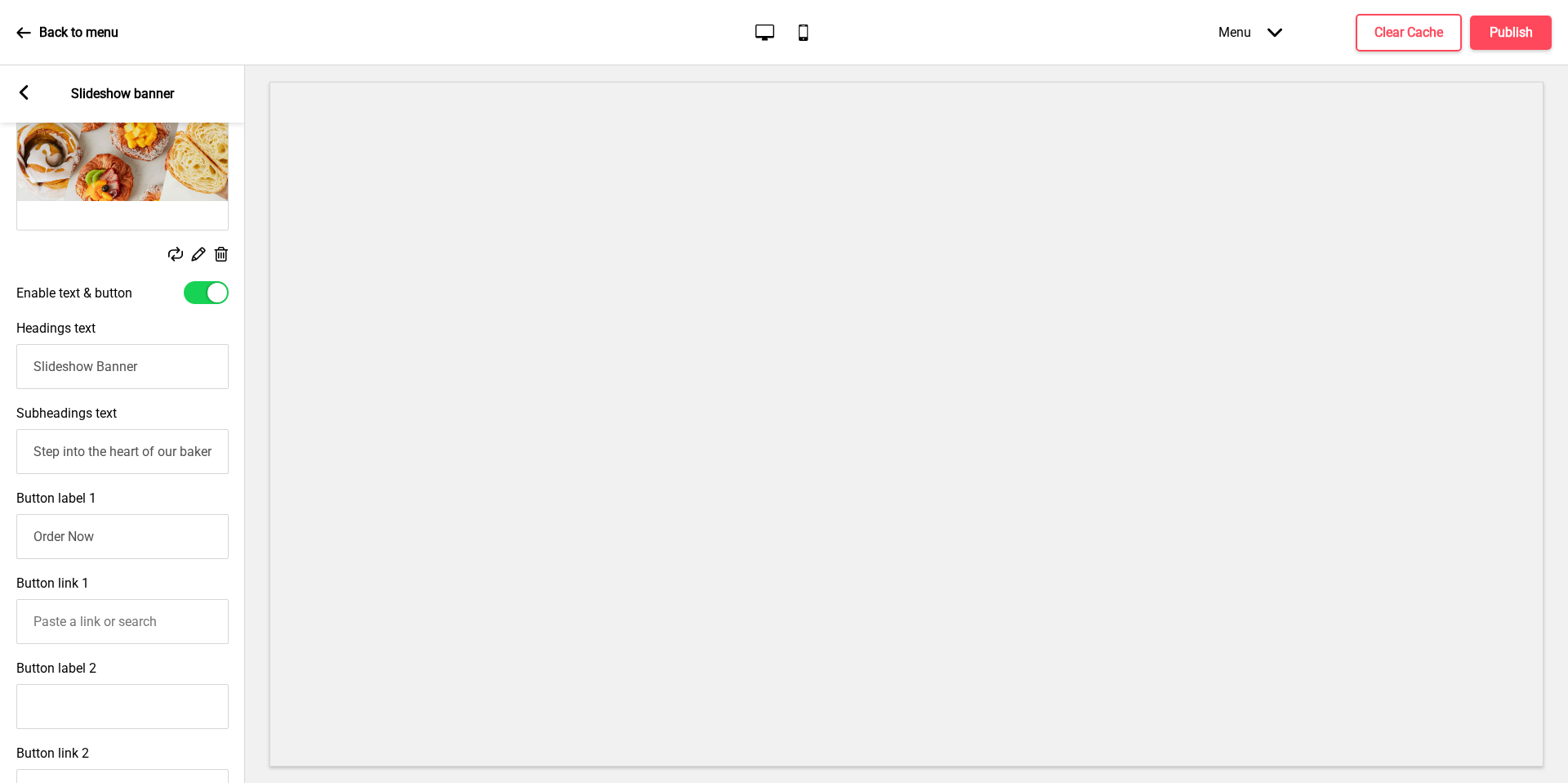
click at [169, 367] on input "Slideshow Banner" at bounding box center [122, 366] width 213 height 45
click at [109, 379] on input "Slideshow BannerA" at bounding box center [122, 366] width 213 height 45
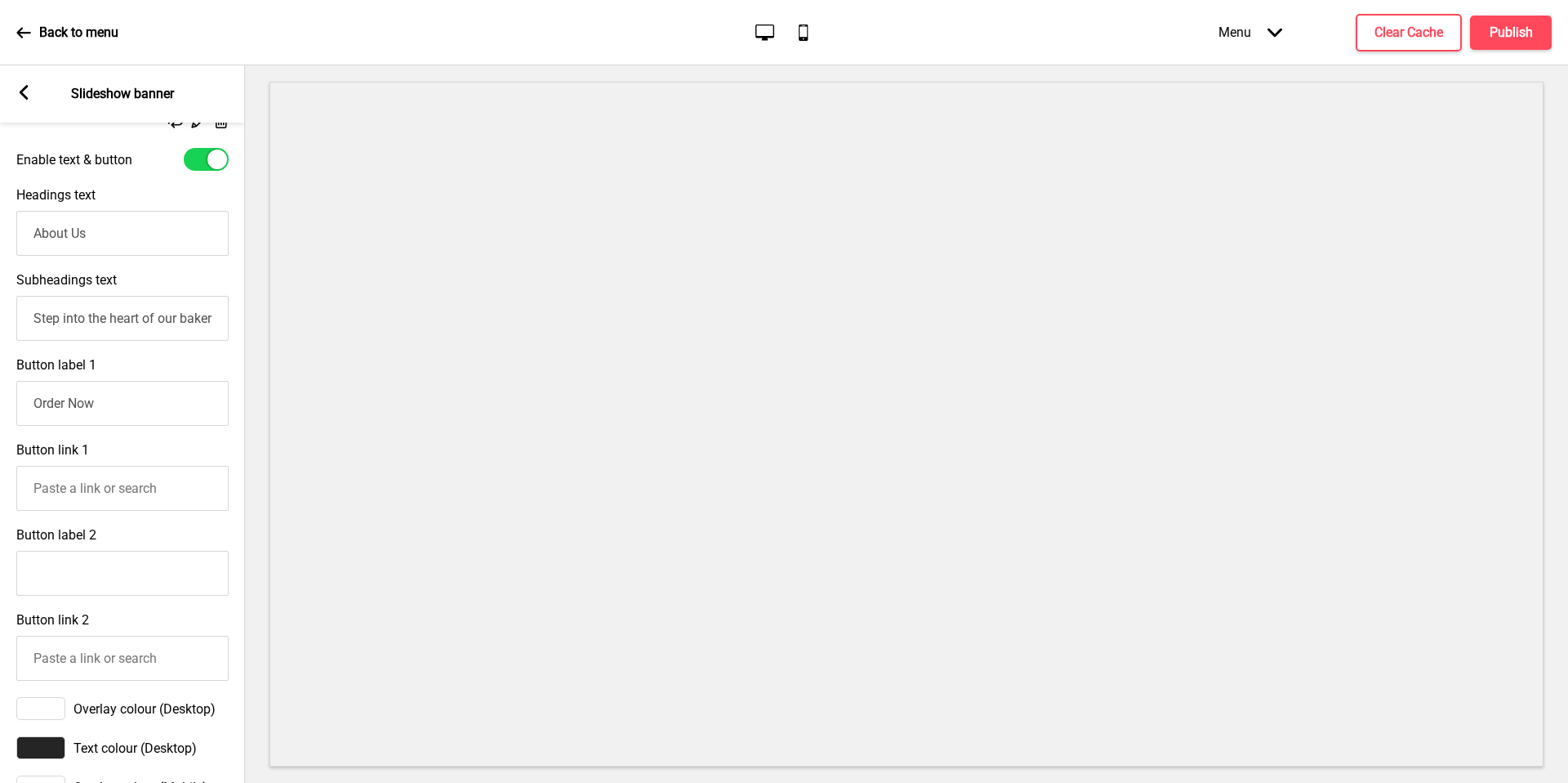
scroll to position [385, 0]
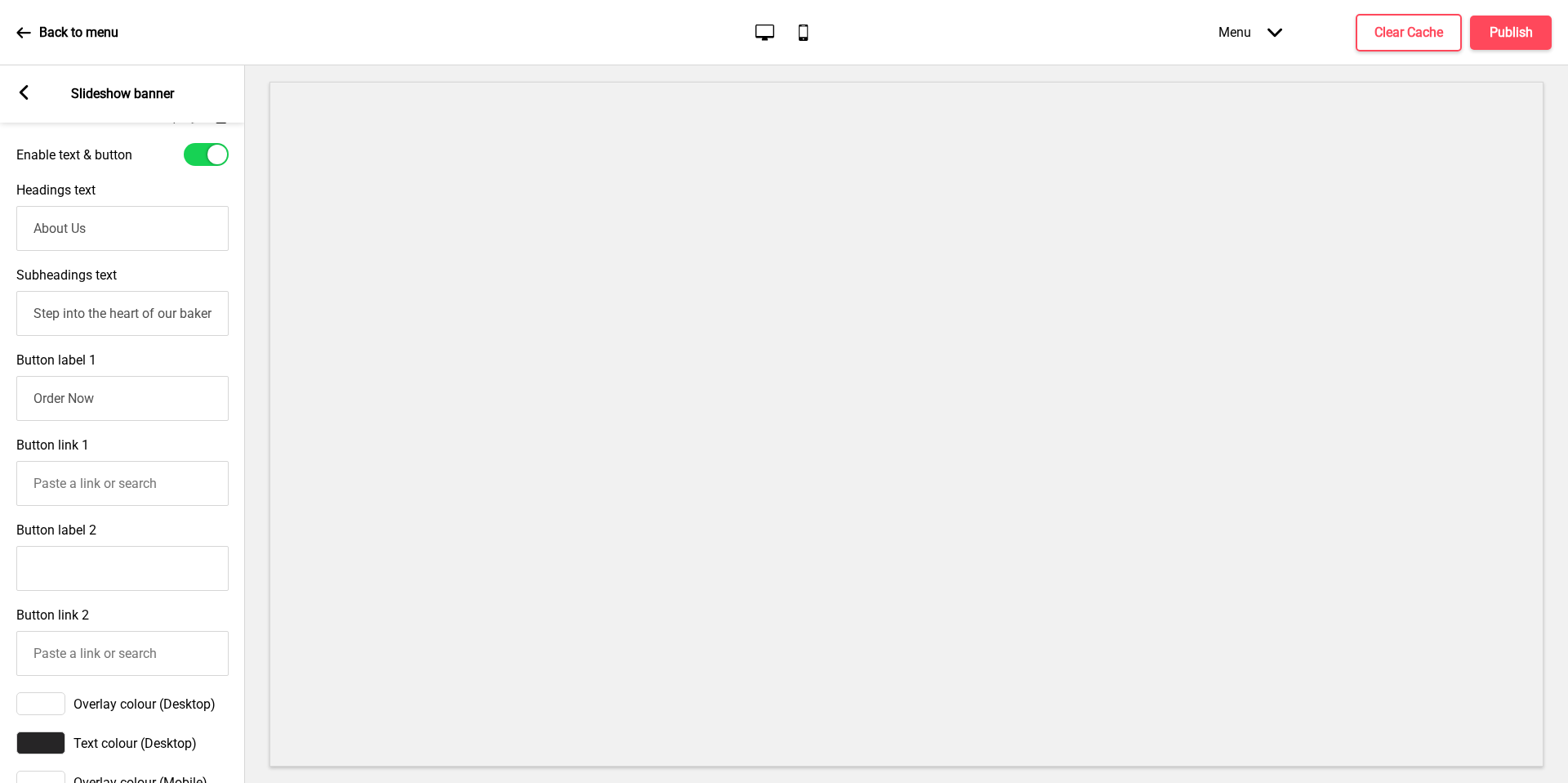
type input "About Us"
click at [155, 401] on input "Order Now" at bounding box center [122, 398] width 213 height 45
click at [153, 402] on input "Order Now" at bounding box center [122, 398] width 213 height 45
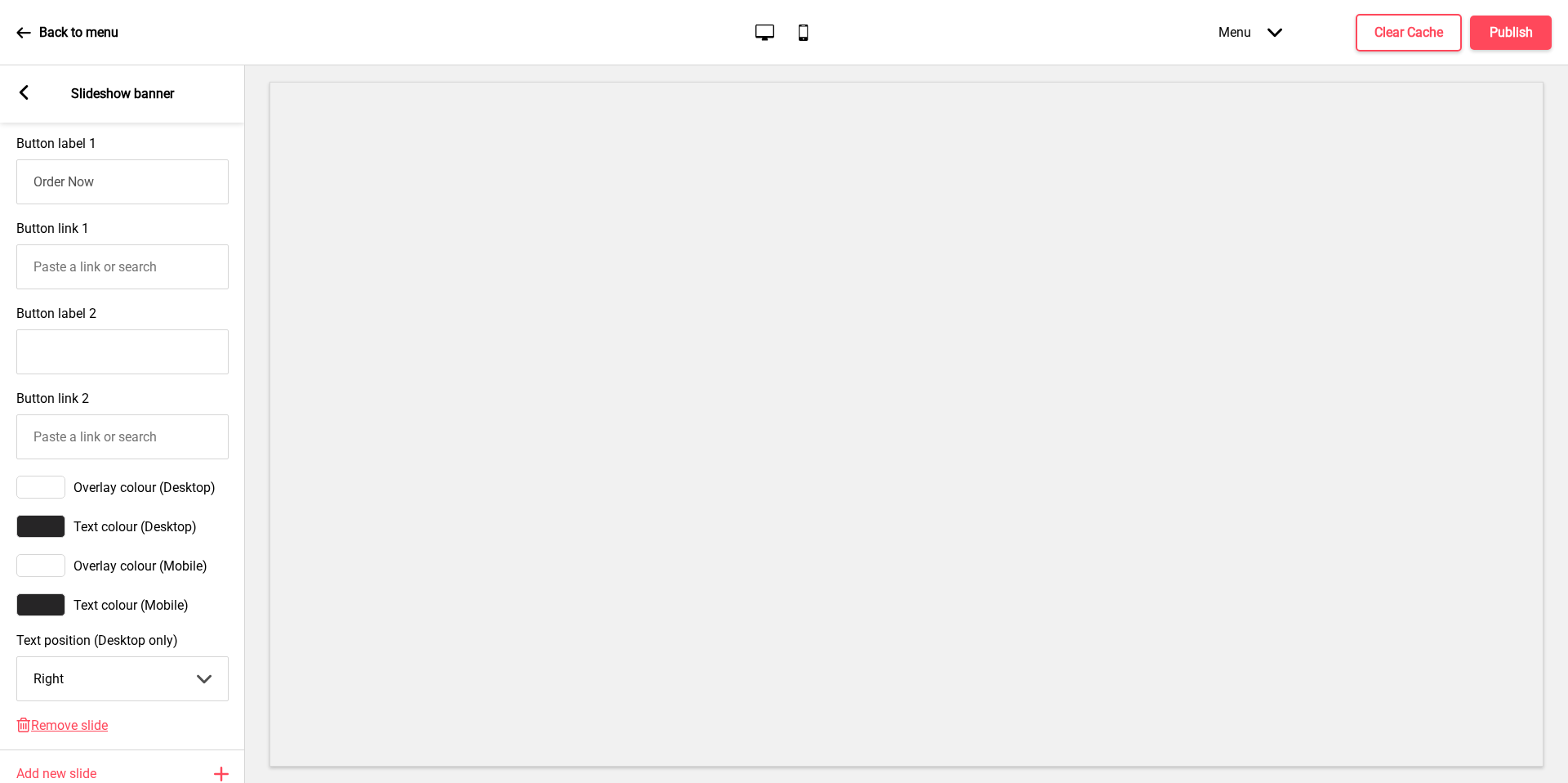
scroll to position [338, 0]
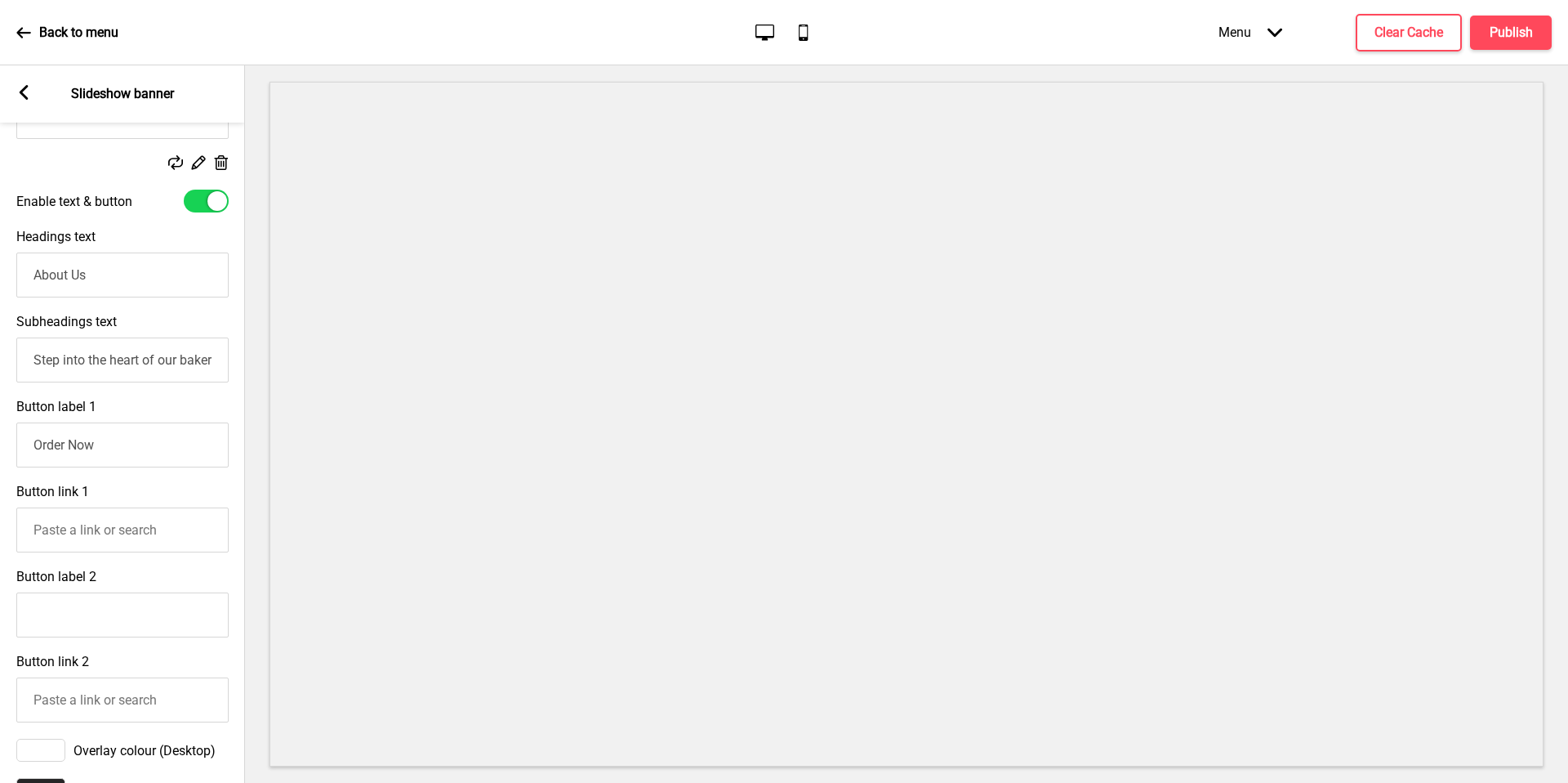
click at [107, 434] on input "Order Now" at bounding box center [122, 445] width 213 height 45
drag, startPoint x: 107, startPoint y: 434, endPoint x: 29, endPoint y: 441, distance: 78.3
click at [29, 441] on input "Order Now" at bounding box center [122, 445] width 213 height 45
click at [51, 444] on input "Order Now" at bounding box center [122, 445] width 213 height 45
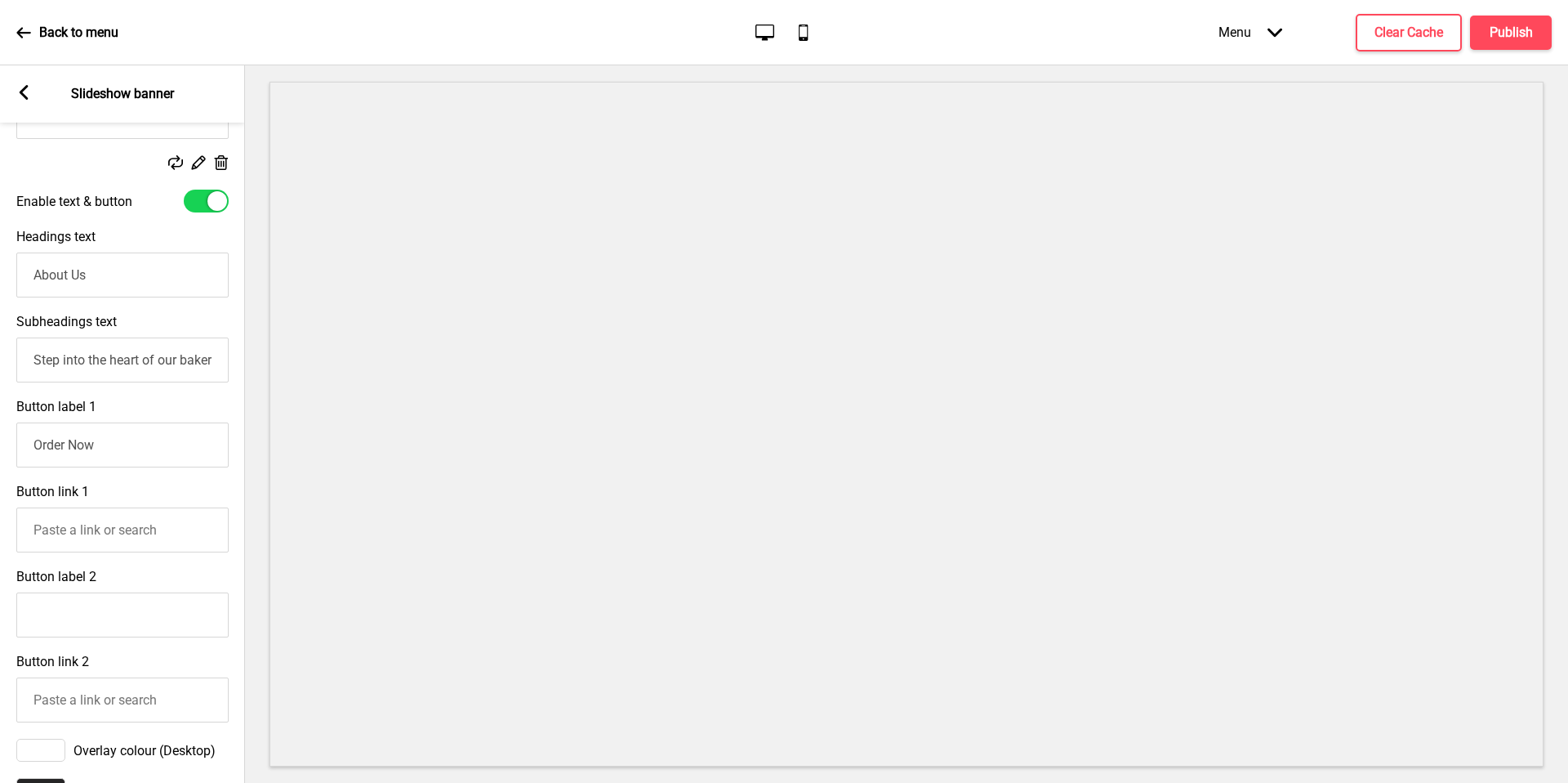
click at [51, 444] on input "Order Now" at bounding box center [122, 445] width 213 height 45
drag, startPoint x: 29, startPoint y: 441, endPoint x: 88, endPoint y: 446, distance: 59.2
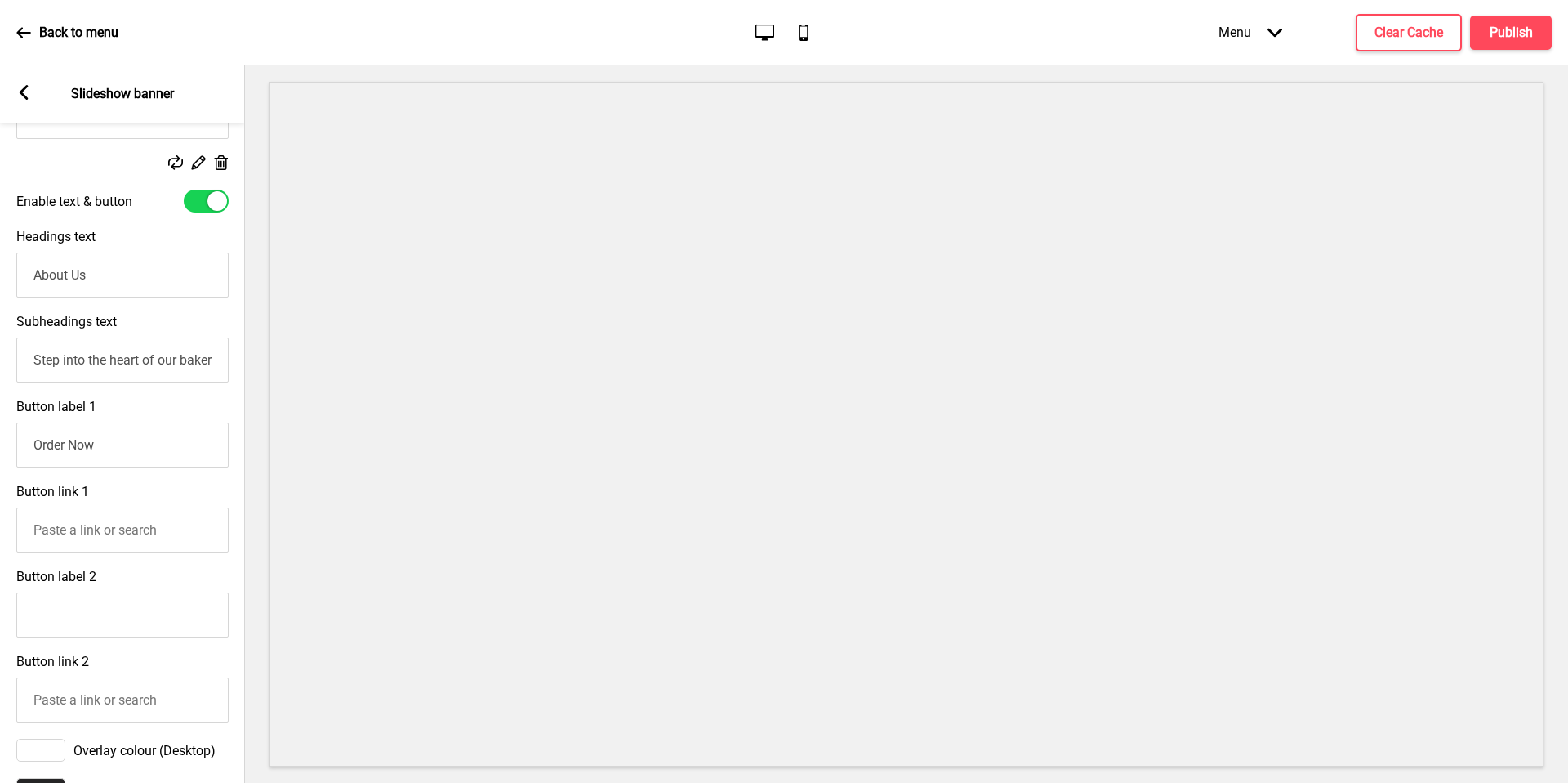
click at [88, 446] on input "Order Now" at bounding box center [122, 445] width 213 height 45
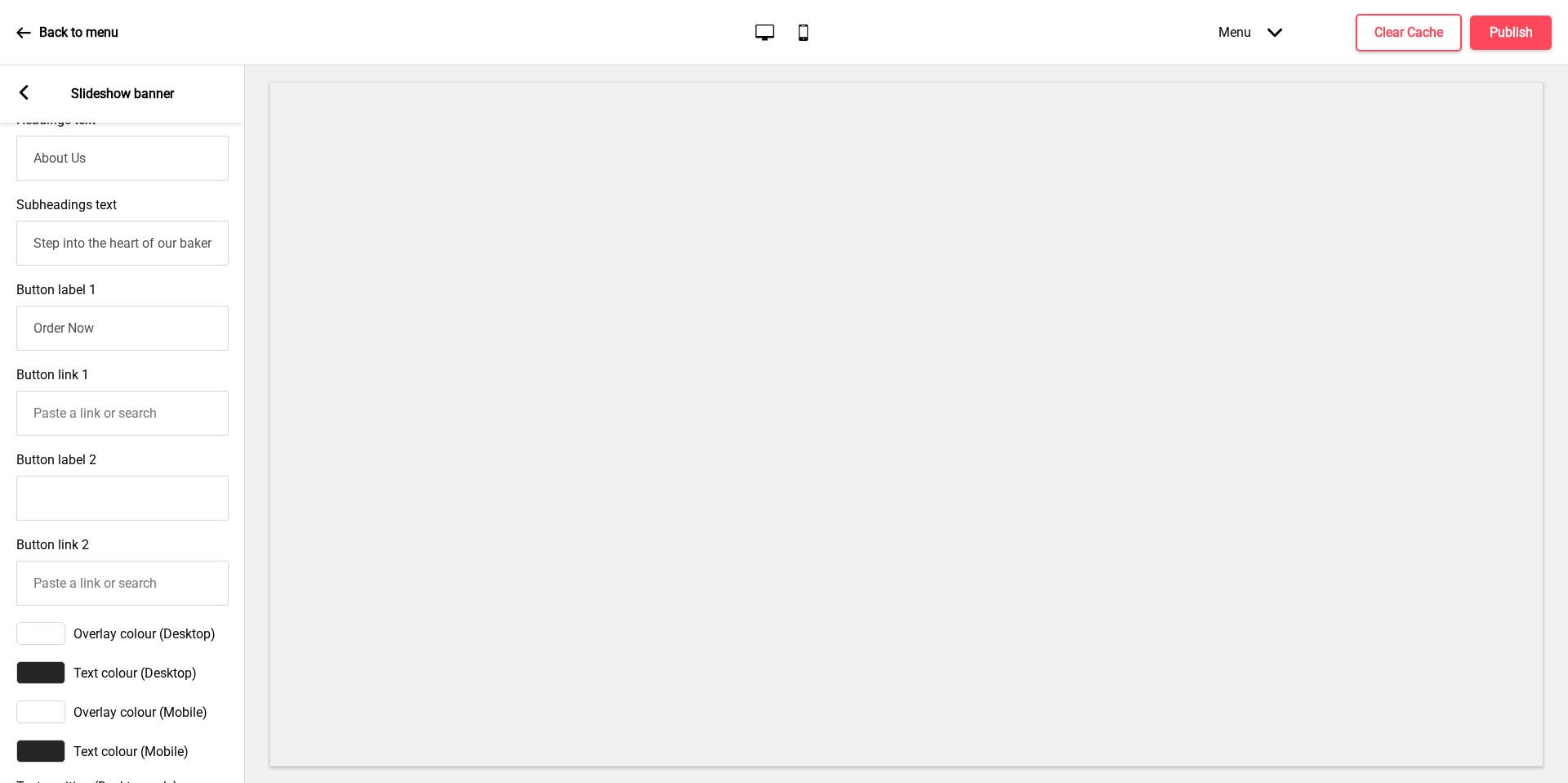
scroll to position [471, 0]
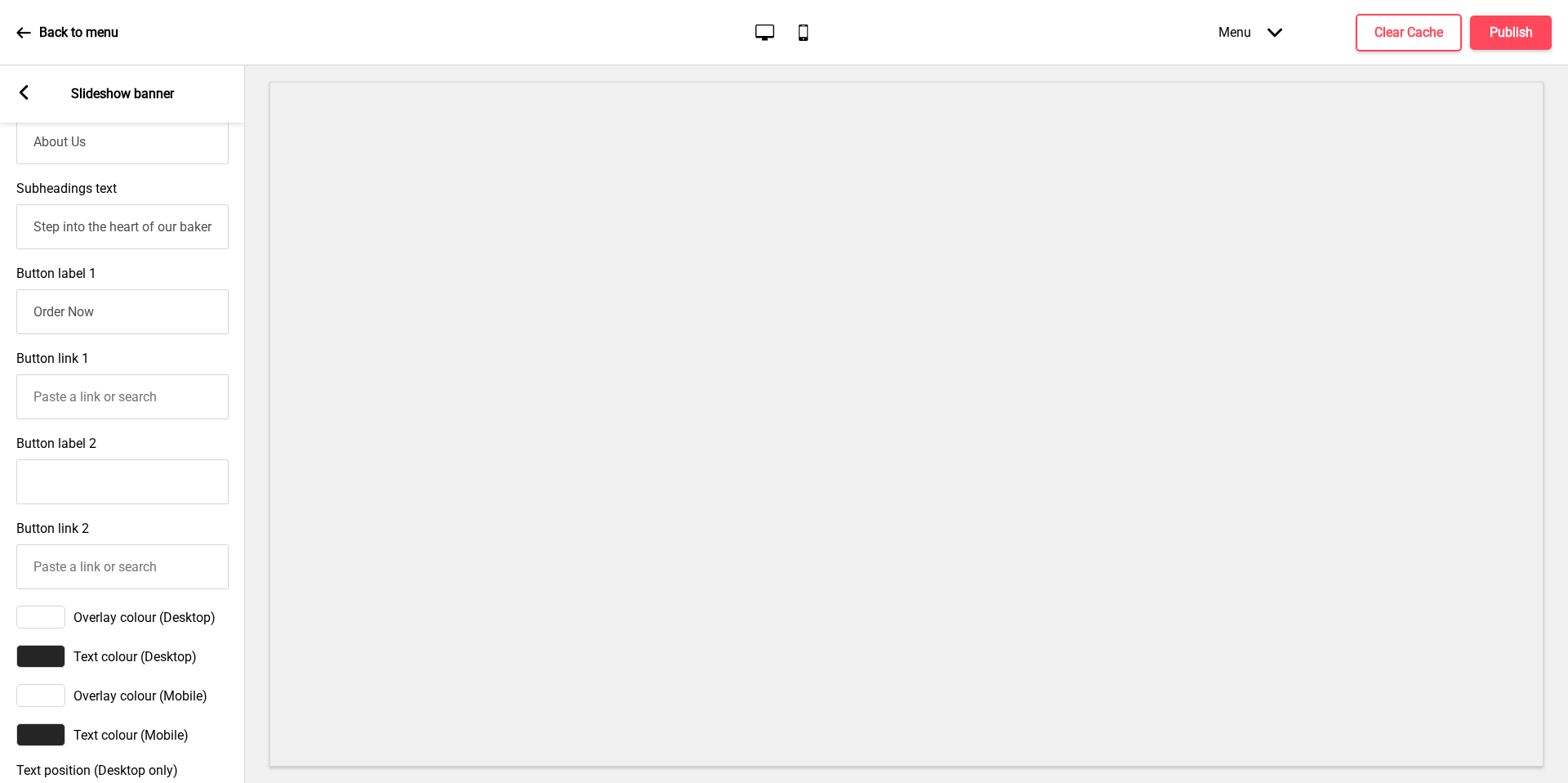
click at [137, 378] on input "Button link 1" at bounding box center [122, 397] width 213 height 45
click at [144, 405] on input "Button link 1" at bounding box center [122, 397] width 213 height 45
paste input "https://thefrenchamericanbakery.oddle.me/"
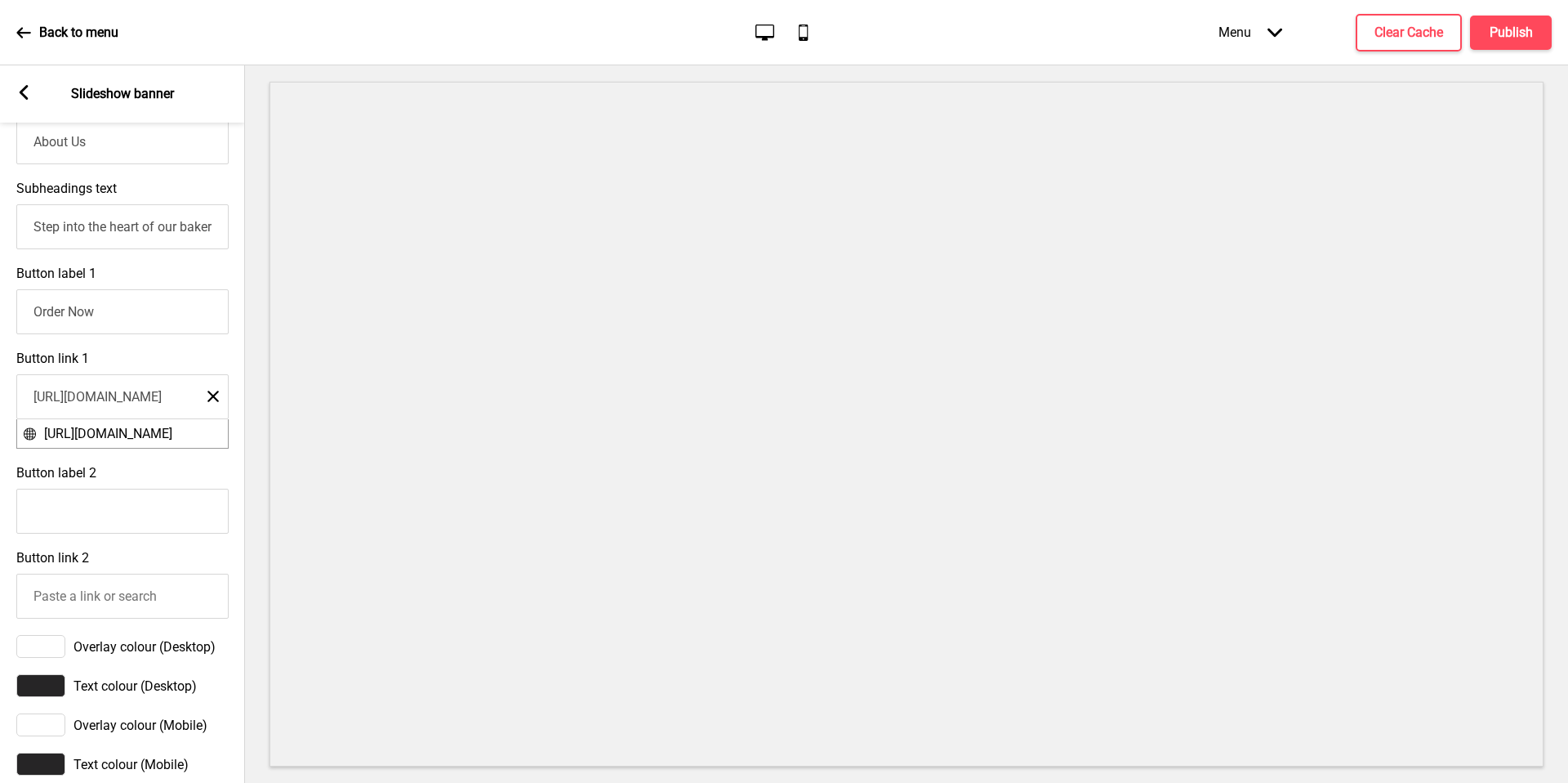
scroll to position [0, 76]
type input "https://thefrenchamericanbakery.oddle.me/"
drag, startPoint x: 144, startPoint y: 405, endPoint x: 144, endPoint y: 443, distance: 38.0
click at [144, 443] on li "https://thefrenchamericanbakery.oddle.me/" at bounding box center [122, 434] width 211 height 29
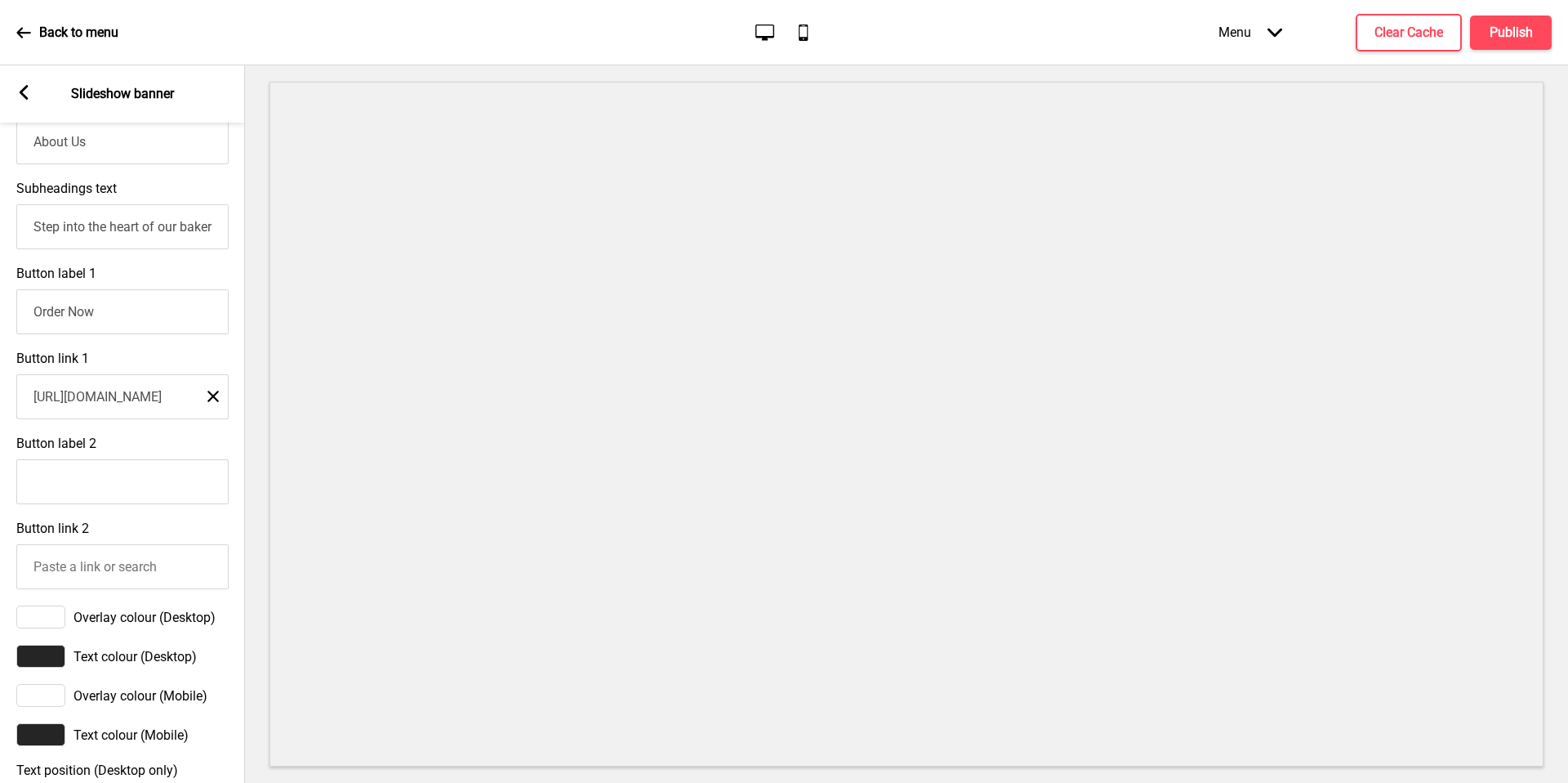
scroll to position [0, 0]
click at [206, 354] on div "Button link 1 https://thefrenchamericanbakery.oddle.me/ Close" at bounding box center [122, 385] width 245 height 85
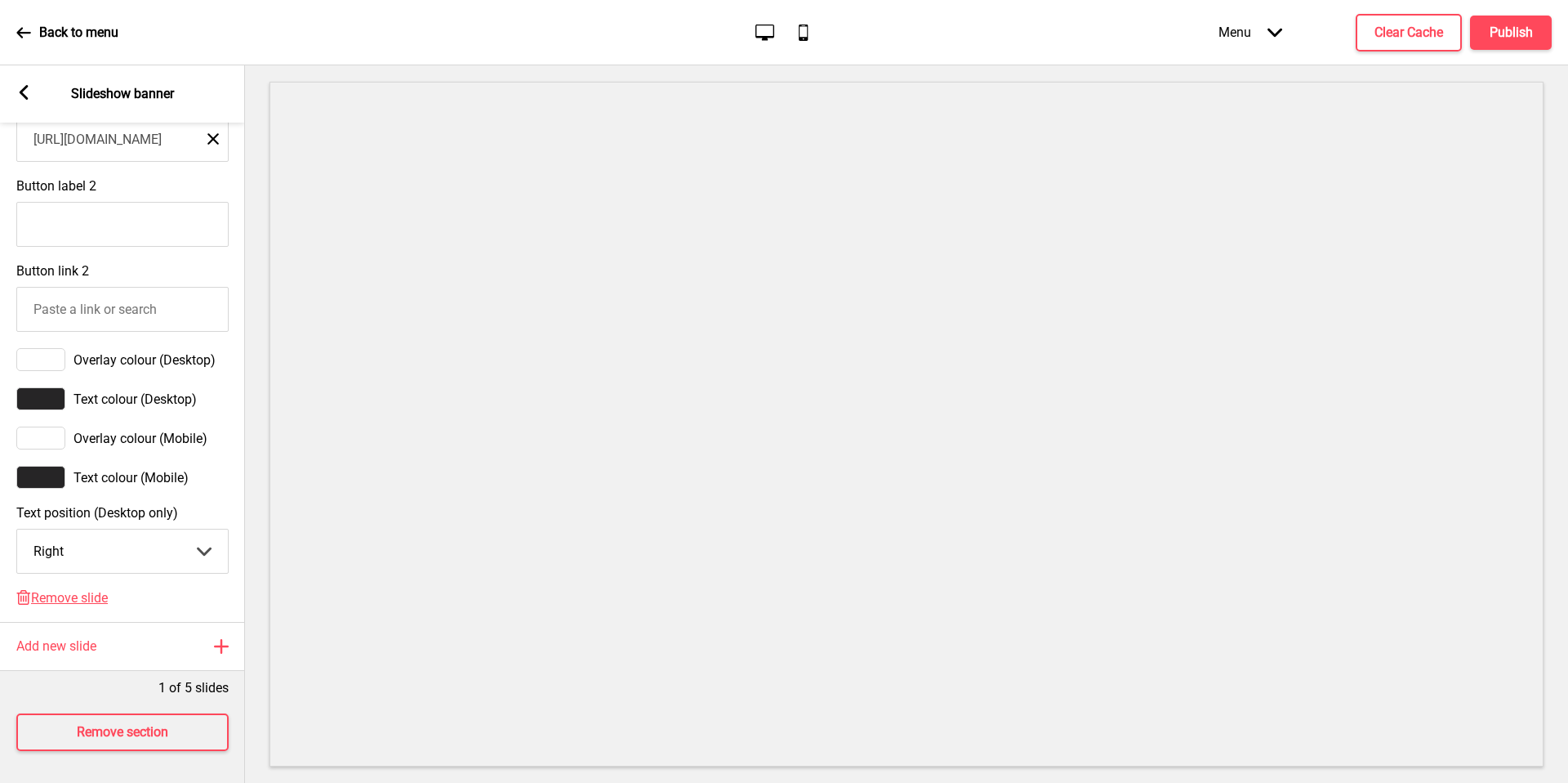
scroll to position [714, 0]
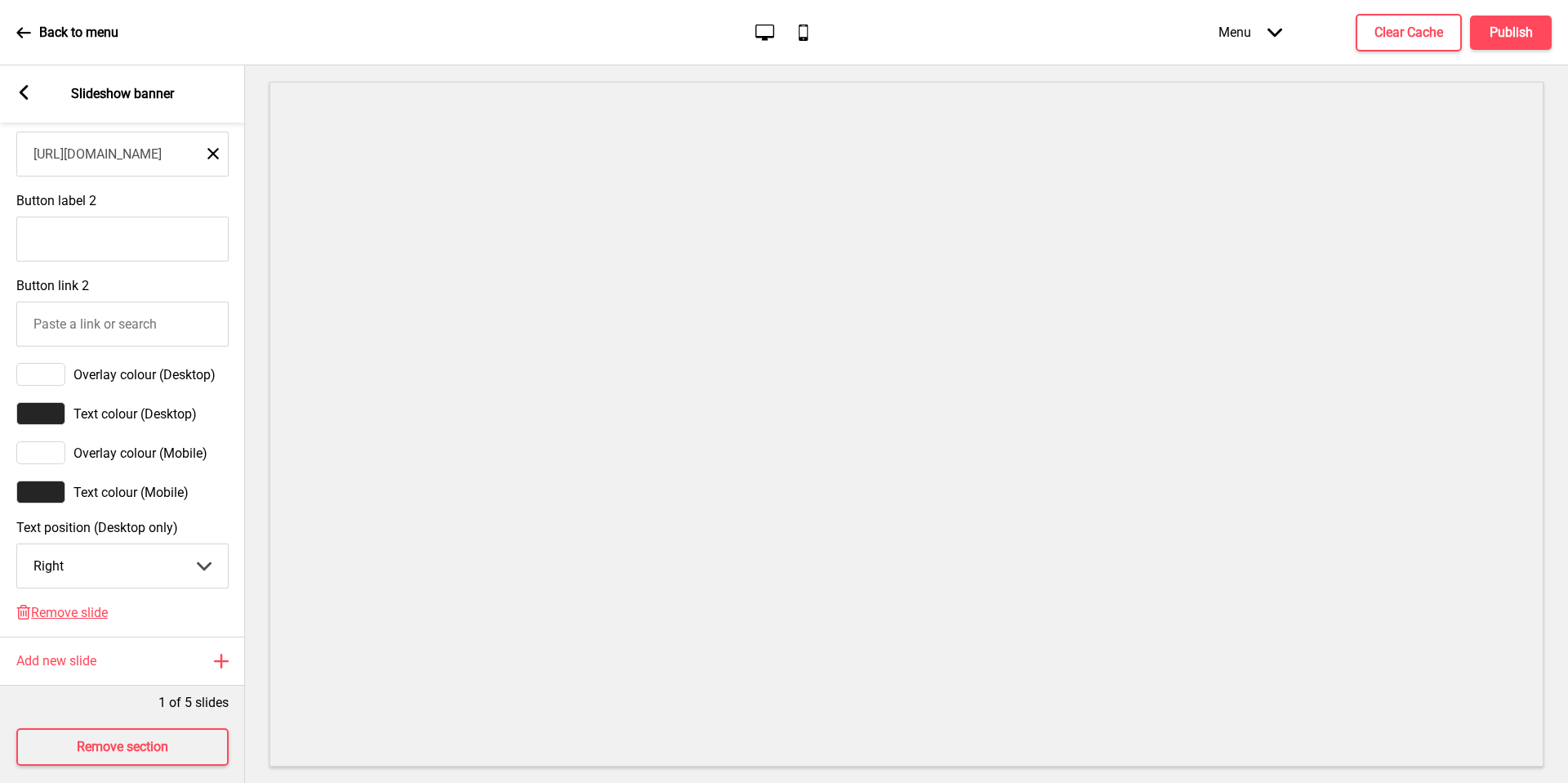
drag, startPoint x: 144, startPoint y: 443, endPoint x: 192, endPoint y: 242, distance: 206.7
click at [192, 242] on input "Button label 2" at bounding box center [122, 239] width 213 height 45
type input "c"
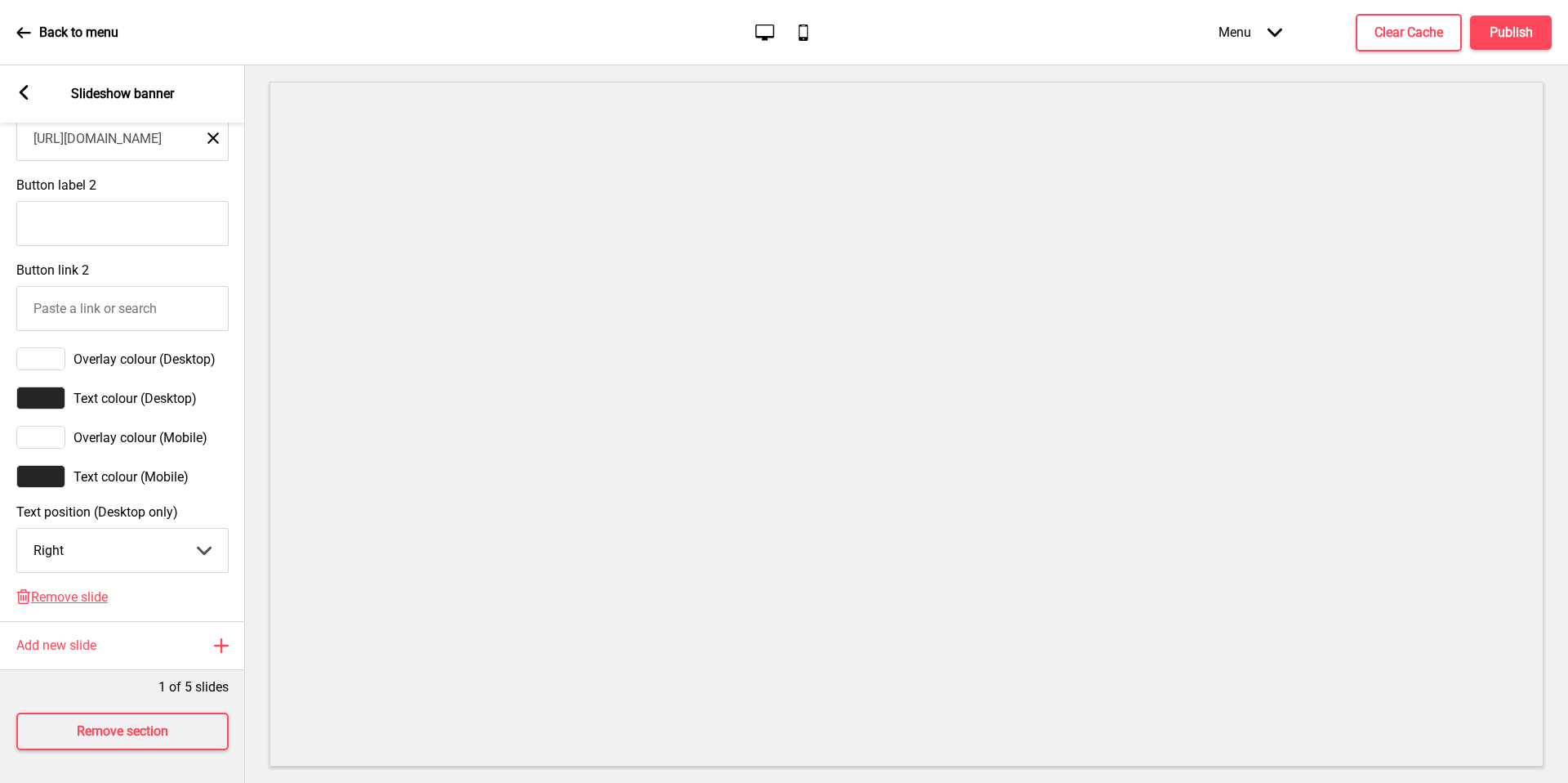
click at [103, 532] on select "Center Left Right" at bounding box center [122, 550] width 211 height 43
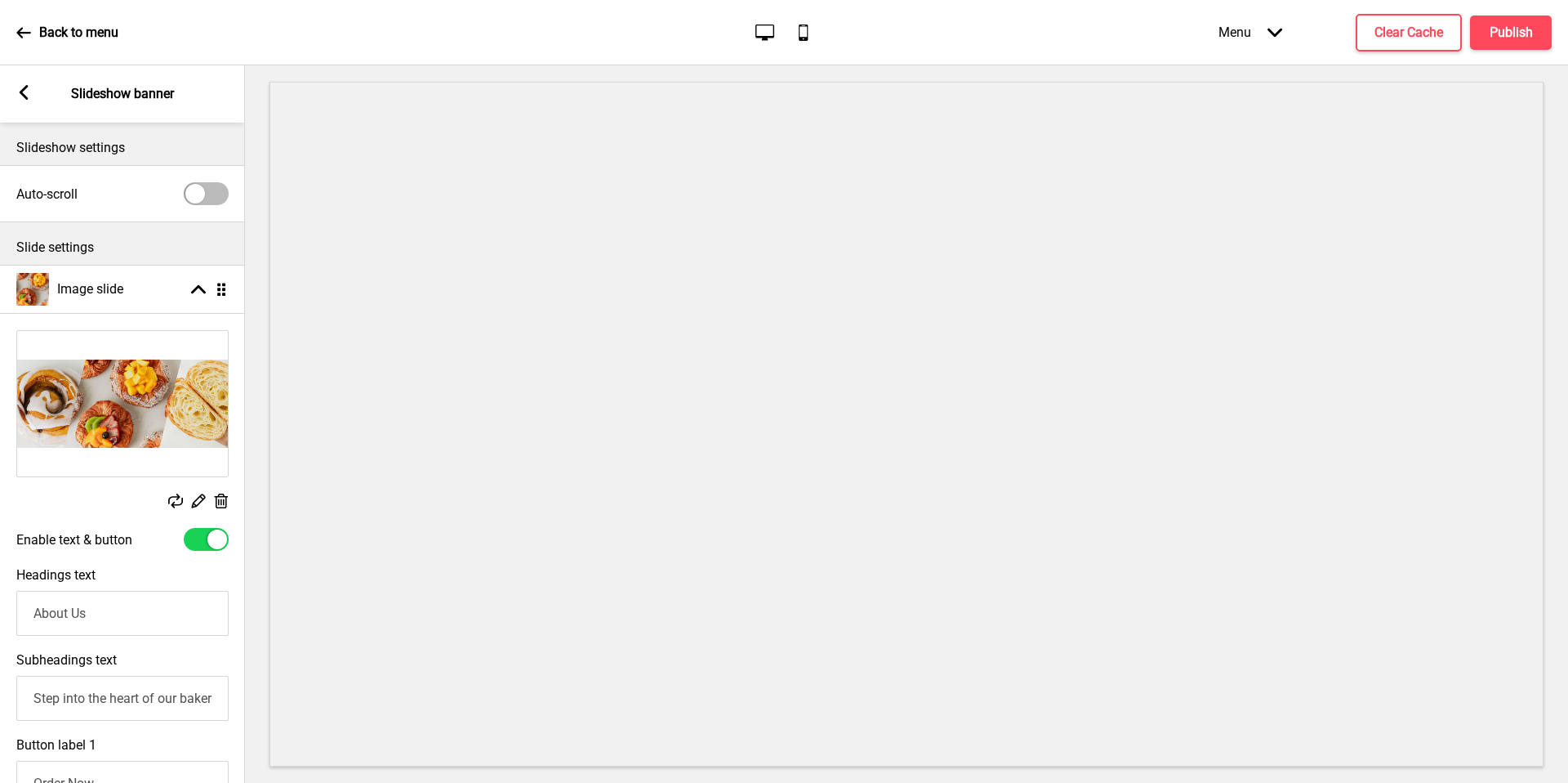
click at [23, 101] on div "Arrow left" at bounding box center [23, 93] width 14 height 18
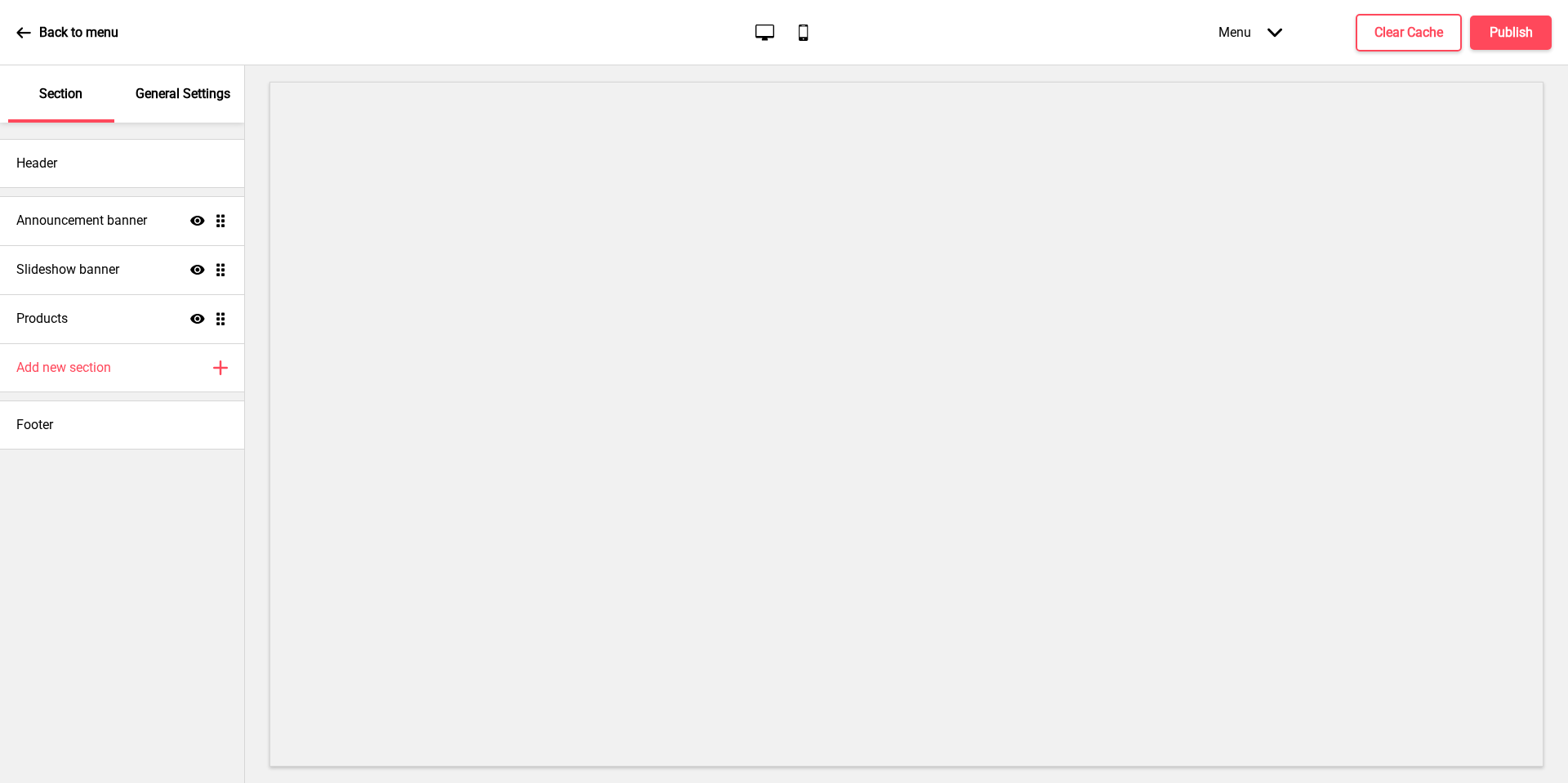
click at [159, 115] on div "General Settings" at bounding box center [183, 93] width 106 height 57
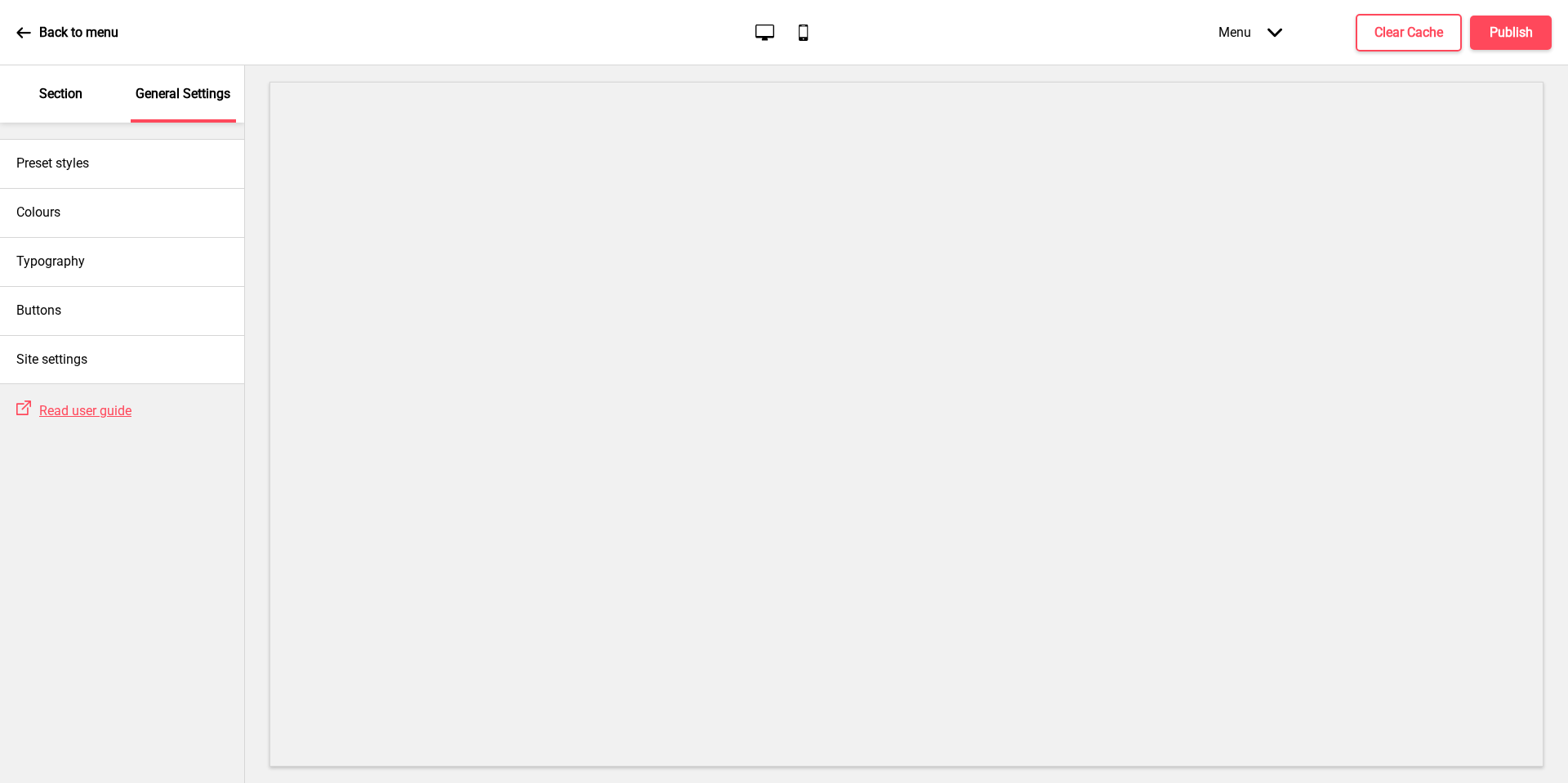
drag, startPoint x: 159, startPoint y: 115, endPoint x: 170, endPoint y: 103, distance: 16.3
click at [170, 103] on div "General Settings" at bounding box center [183, 93] width 106 height 57
drag, startPoint x: 170, startPoint y: 103, endPoint x: 53, endPoint y: 311, distance: 238.6
click at [53, 311] on h4 "Buttons" at bounding box center [38, 310] width 45 height 18
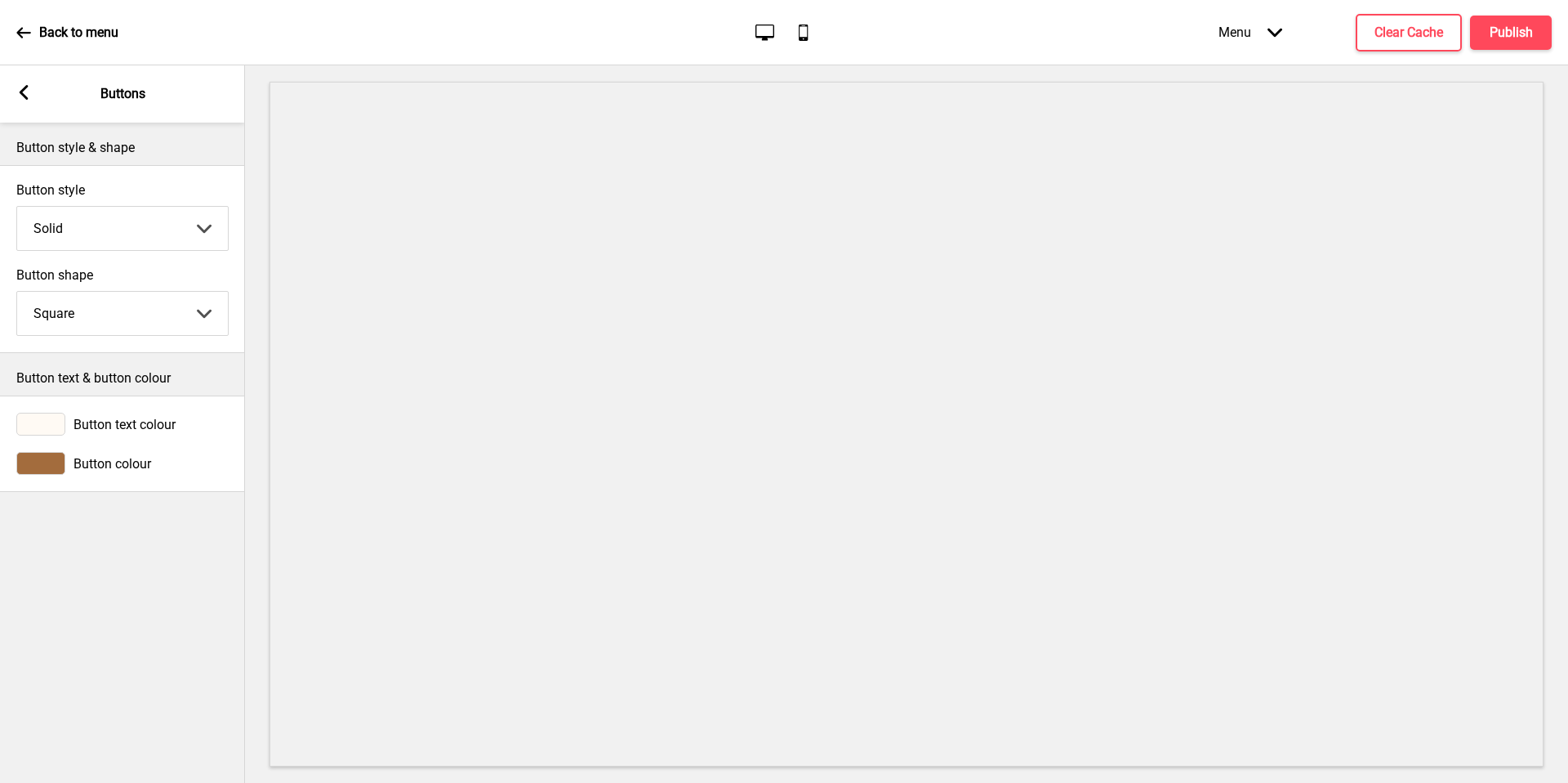
click at [96, 316] on select "Round Square Pill" at bounding box center [122, 313] width 211 height 43
select select "round"
click at [1503, 42] on button "Publish" at bounding box center [1511, 32] width 81 height 34
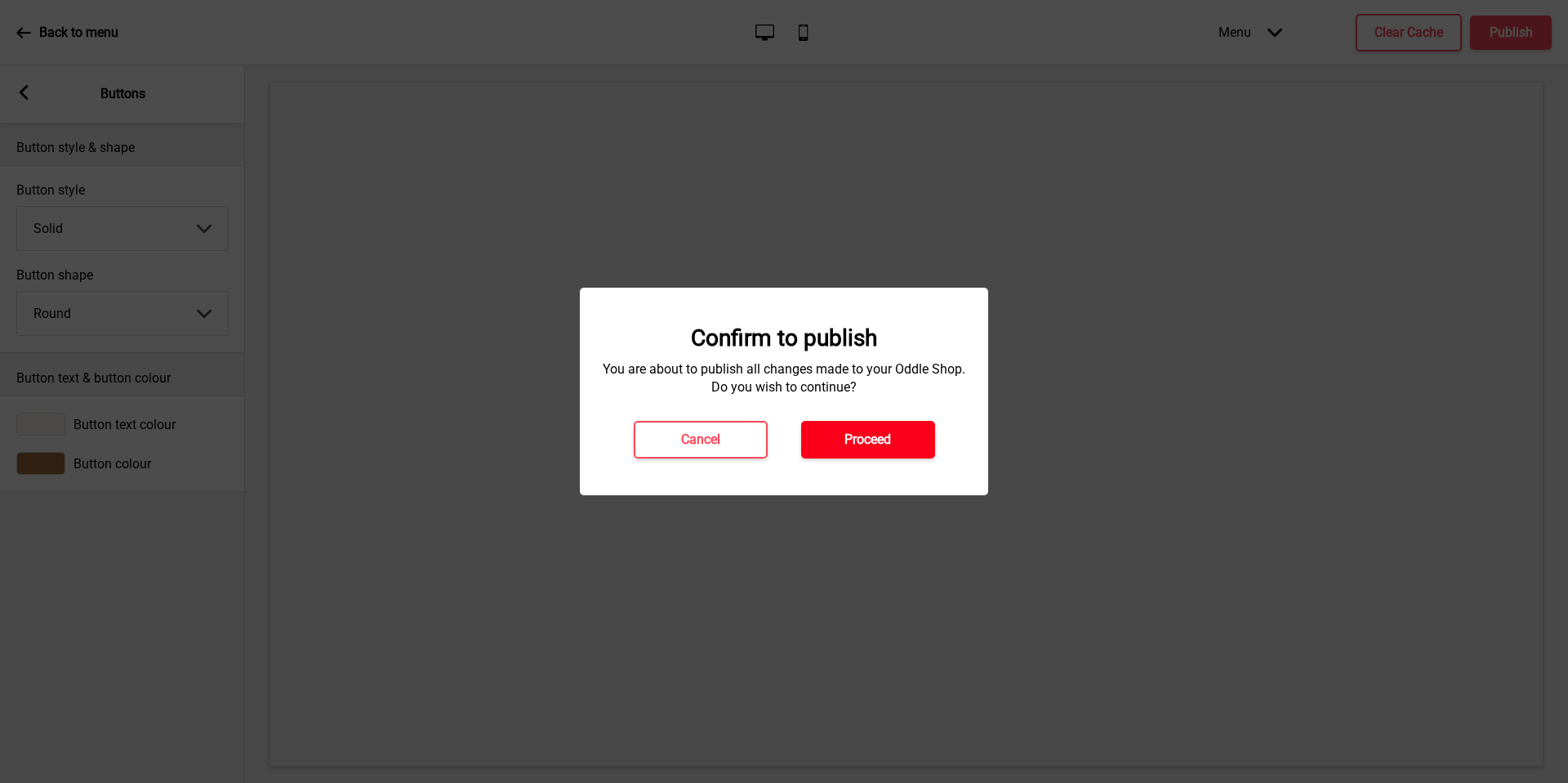
drag, startPoint x: 1503, startPoint y: 42, endPoint x: 911, endPoint y: 444, distance: 715.6
click at [911, 444] on button "Proceed" at bounding box center [868, 440] width 134 height 37
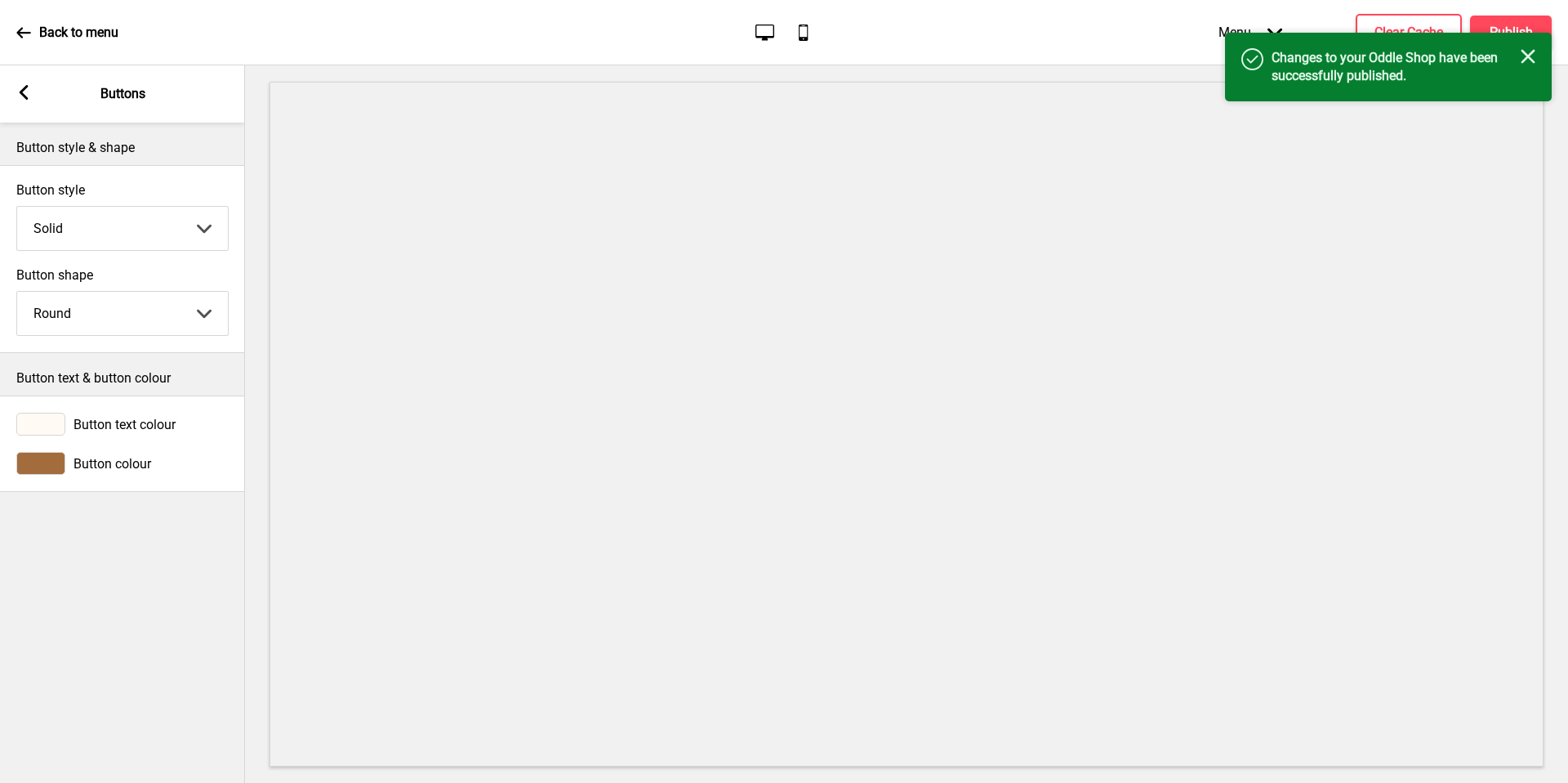
click at [1532, 58] on rect at bounding box center [1527, 56] width 14 height 14
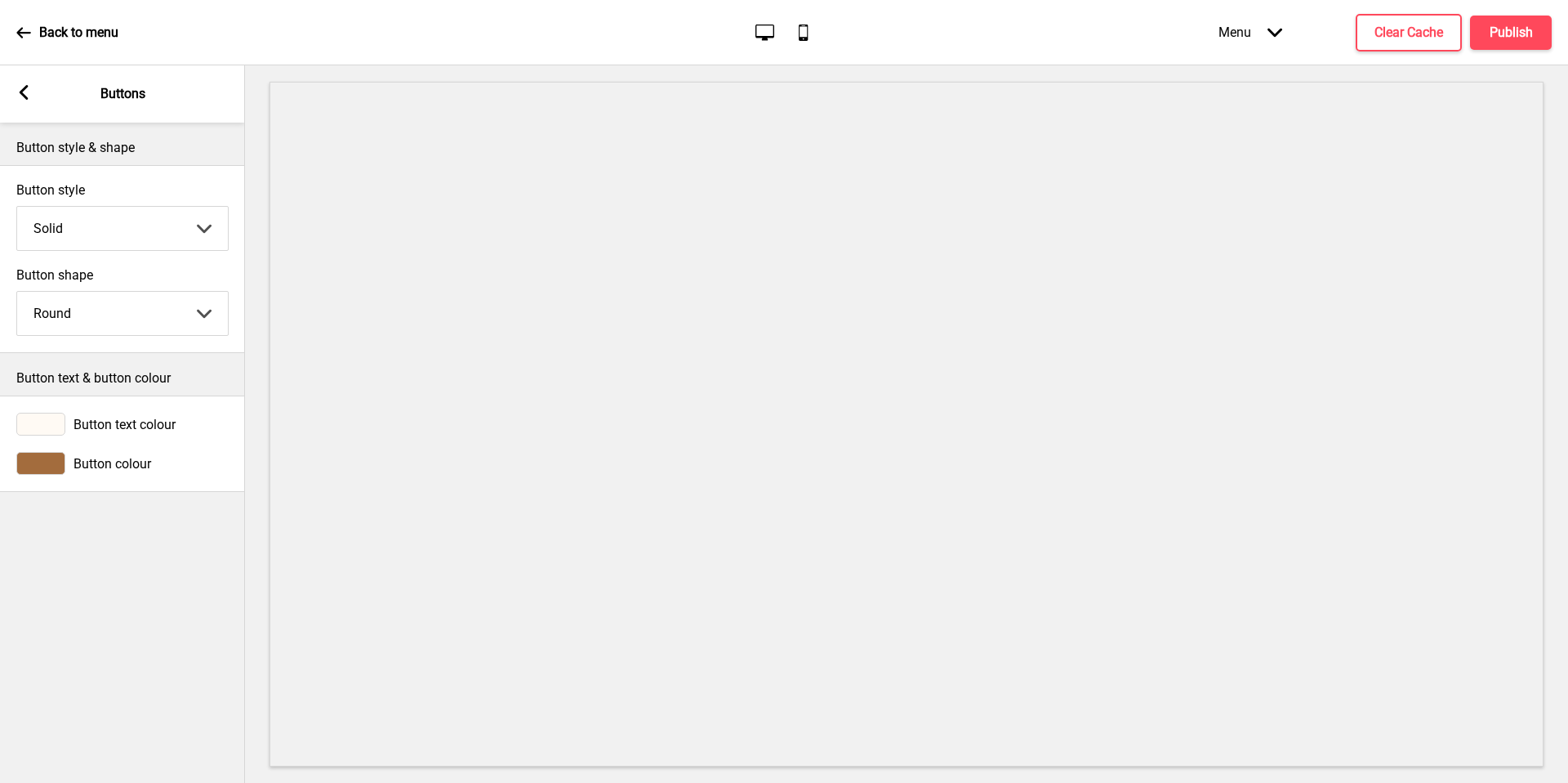
click at [30, 92] on rect at bounding box center [23, 92] width 14 height 14
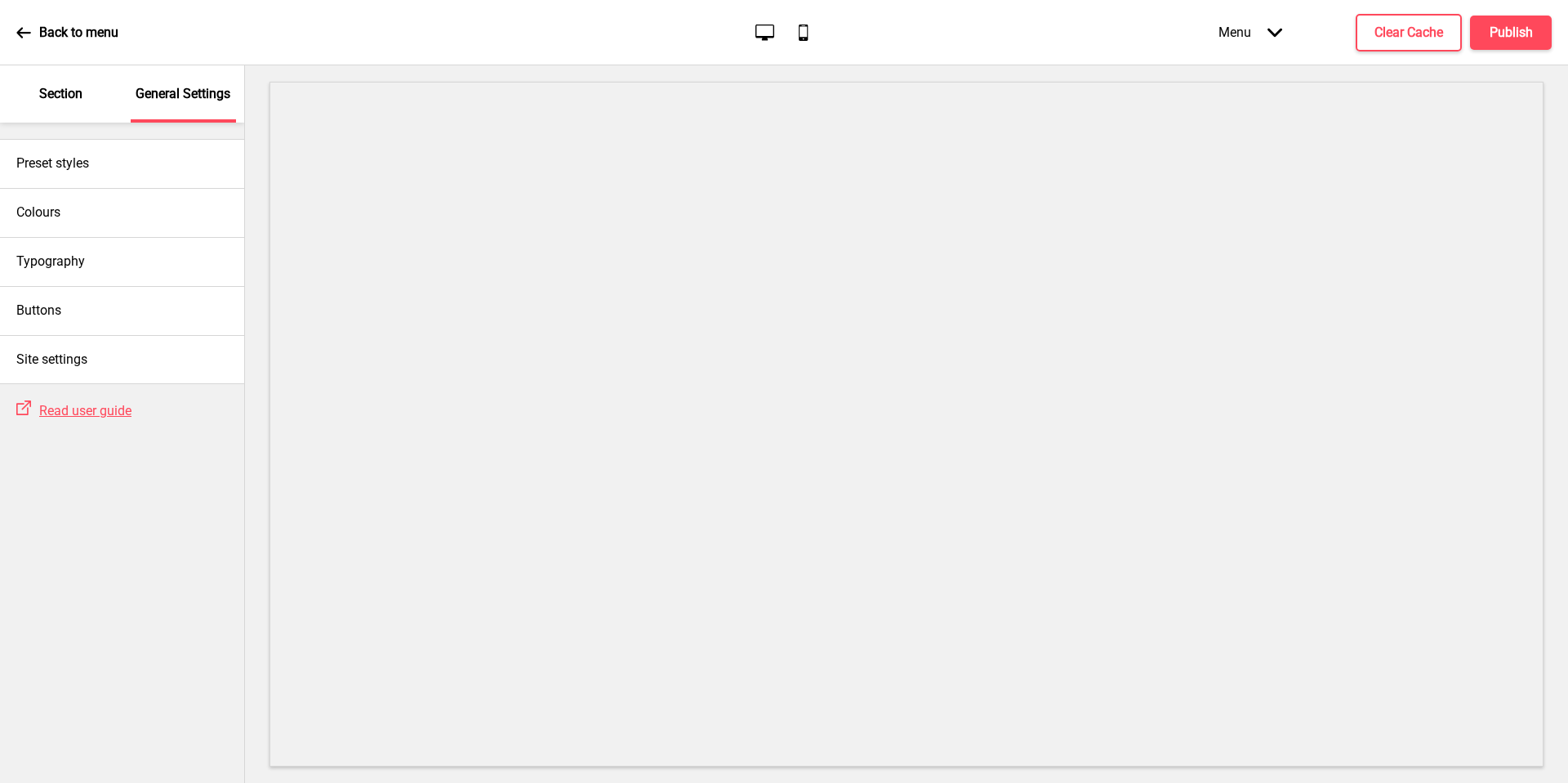
drag, startPoint x: 30, startPoint y: 92, endPoint x: 53, endPoint y: 96, distance: 23.3
click at [53, 96] on p "Section" at bounding box center [60, 93] width 43 height 18
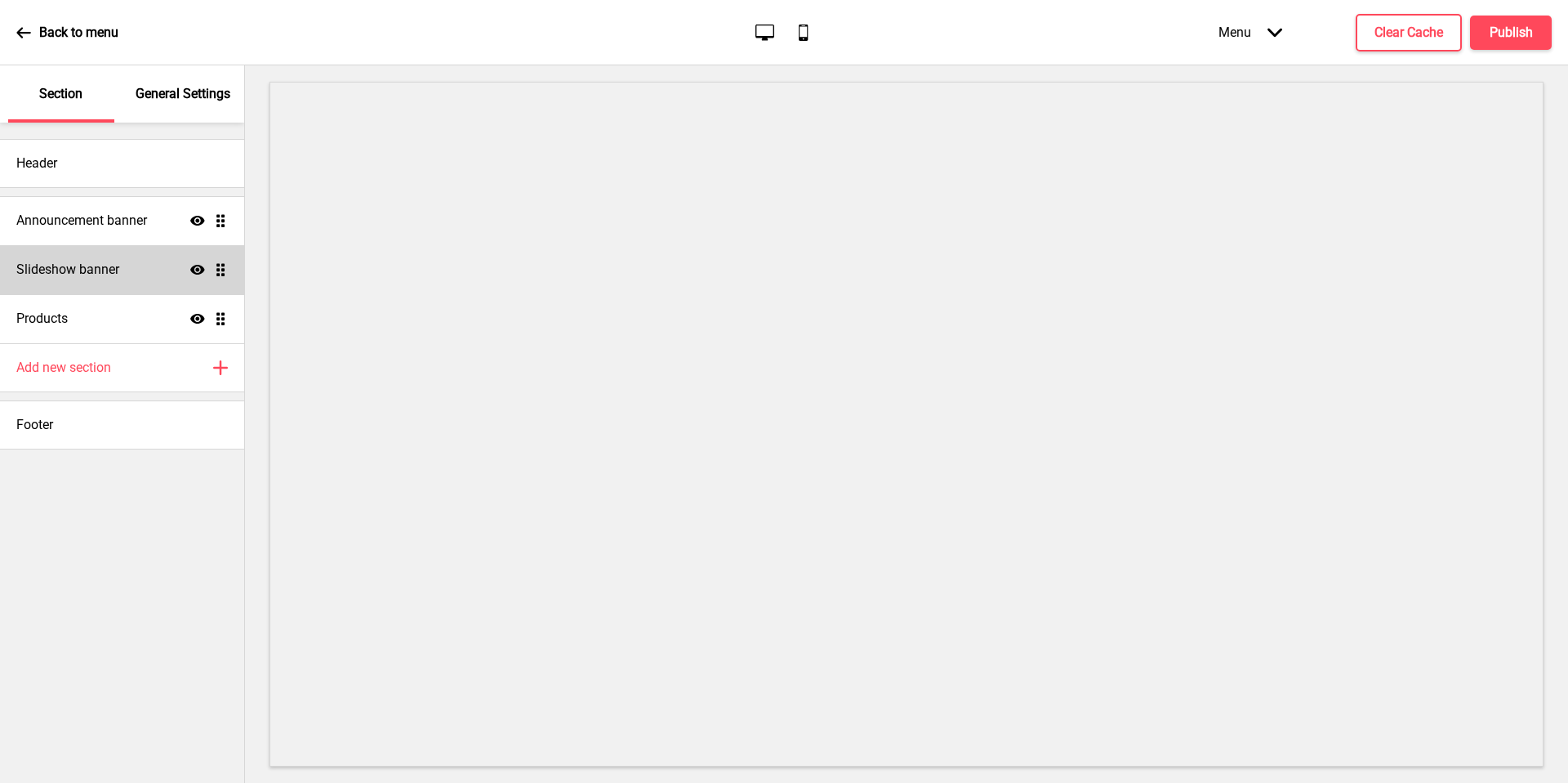
drag, startPoint x: 53, startPoint y: 96, endPoint x: 120, endPoint y: 269, distance: 185.5
click at [120, 269] on div "Slideshow banner Show Drag" at bounding box center [122, 269] width 244 height 49
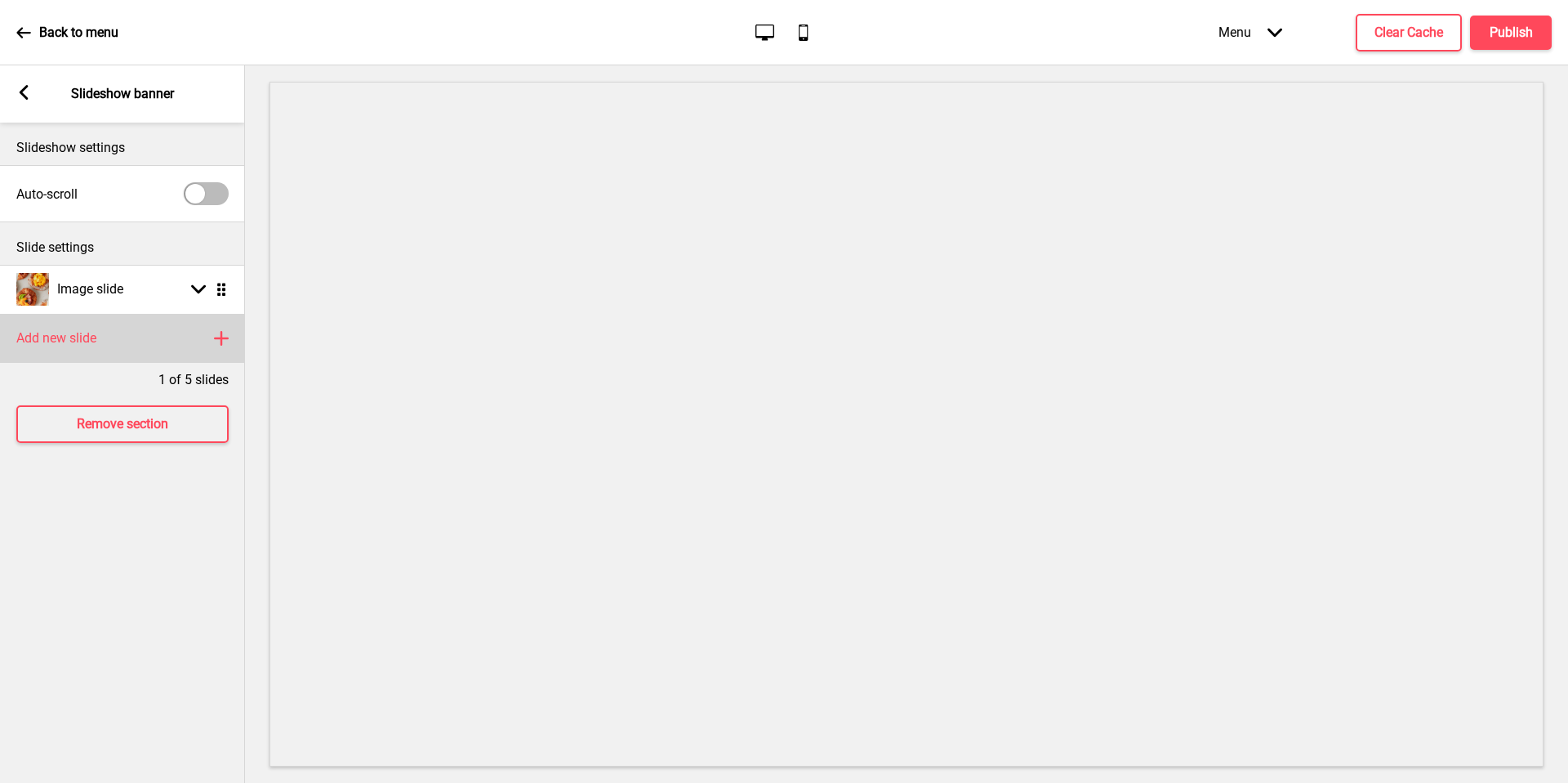
drag, startPoint x: 120, startPoint y: 269, endPoint x: 148, endPoint y: 342, distance: 78.2
click at [148, 342] on div "Add new slide Plus" at bounding box center [122, 338] width 245 height 49
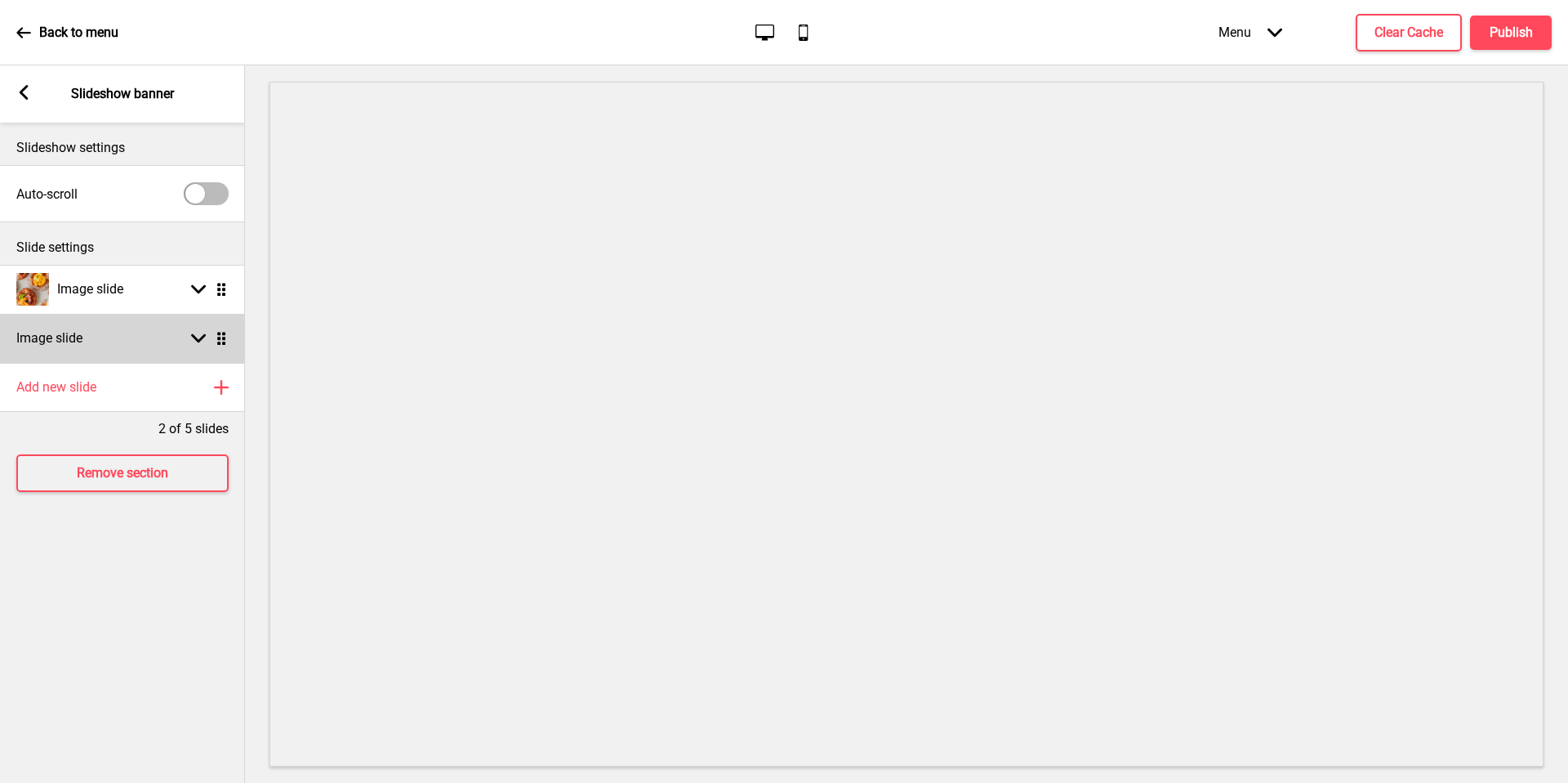
click at [147, 339] on div "Image slide Arrow down Drag" at bounding box center [122, 338] width 245 height 49
select select "right"
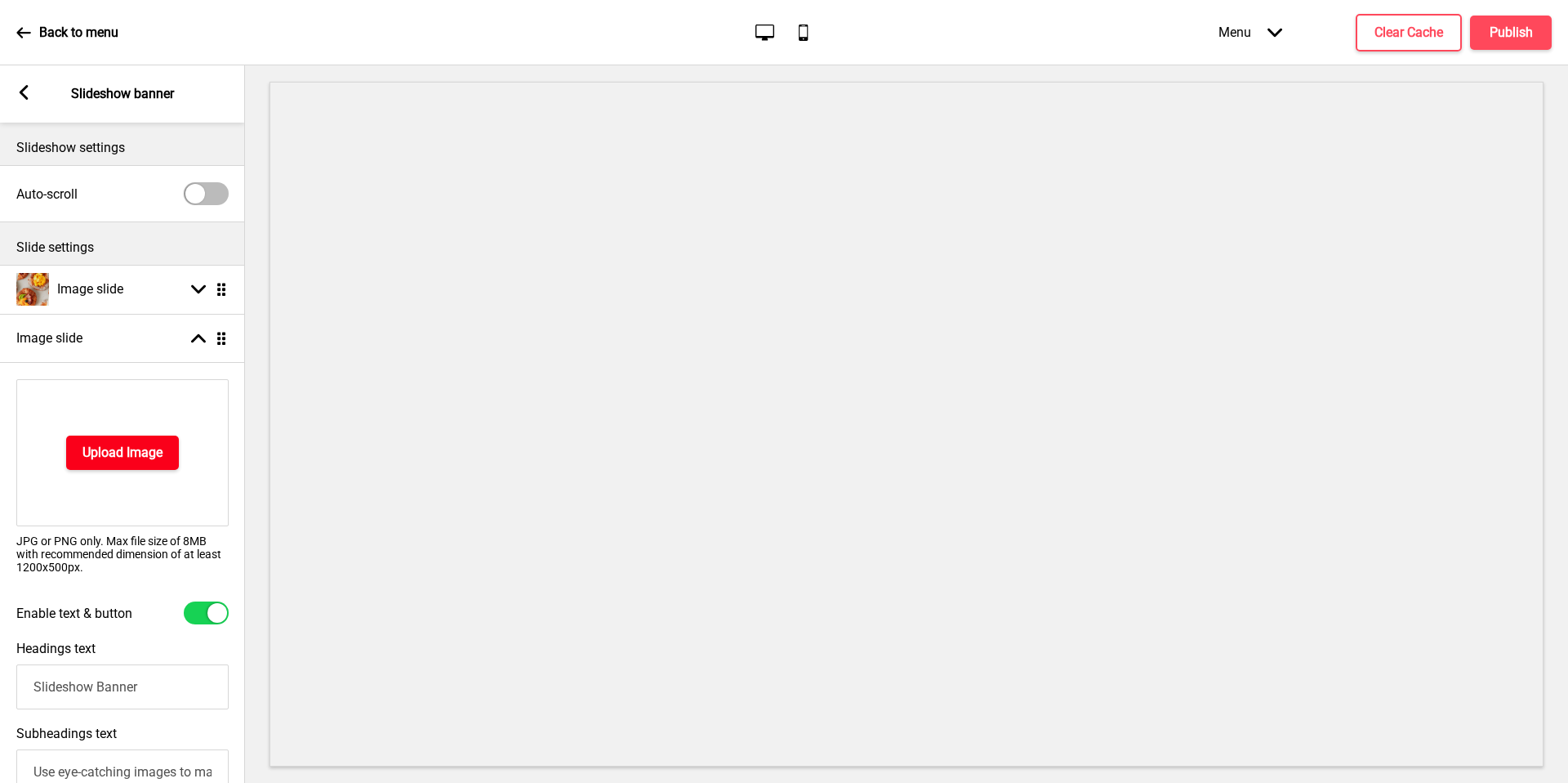
drag, startPoint x: 147, startPoint y: 339, endPoint x: 152, endPoint y: 445, distance: 106.1
click at [152, 445] on h4 "Upload Image" at bounding box center [122, 453] width 80 height 18
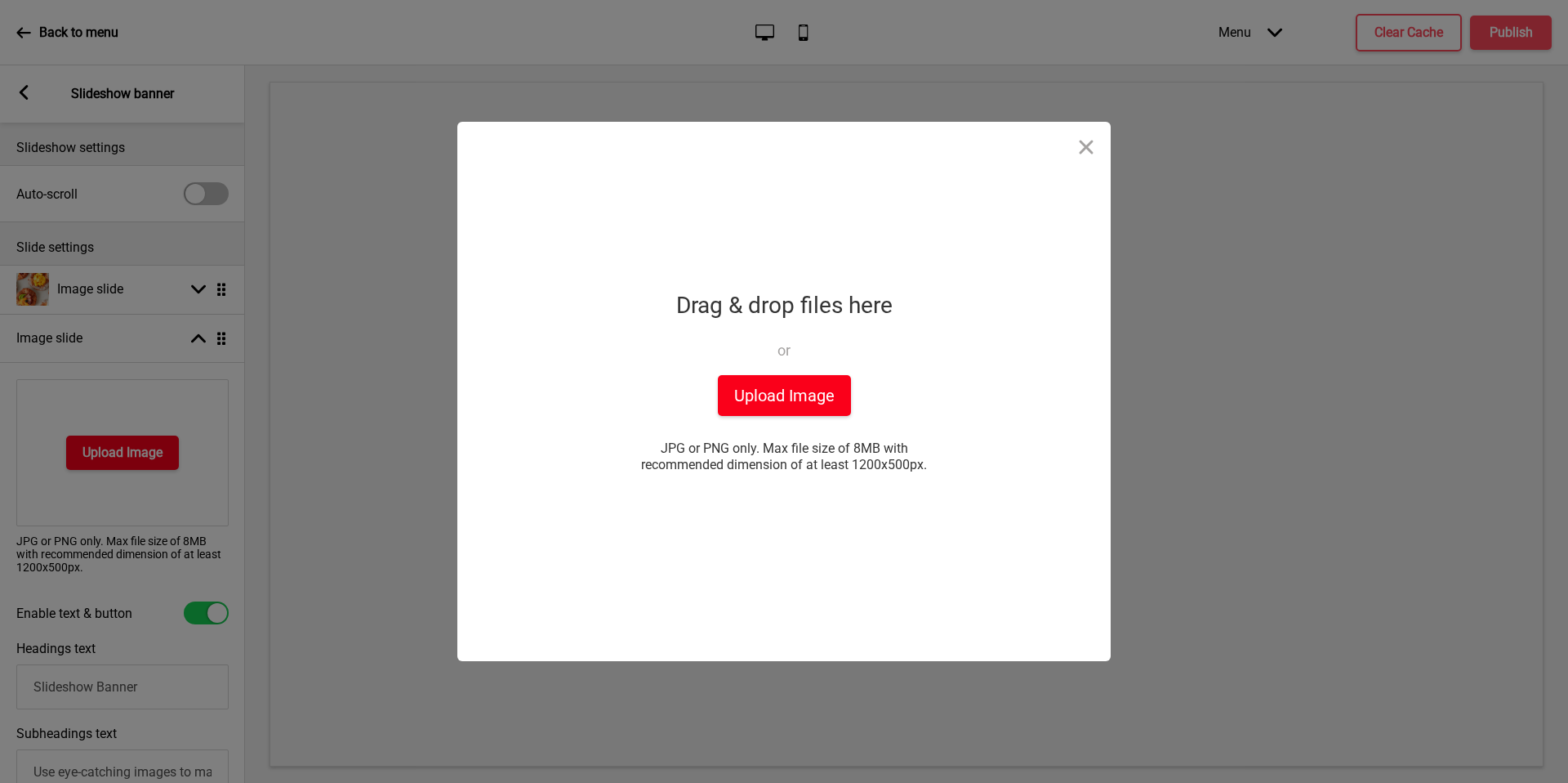
click at [788, 411] on button "Upload Image" at bounding box center [784, 396] width 133 height 41
click at [1089, 148] on button "Close" at bounding box center [1087, 147] width 49 height 49
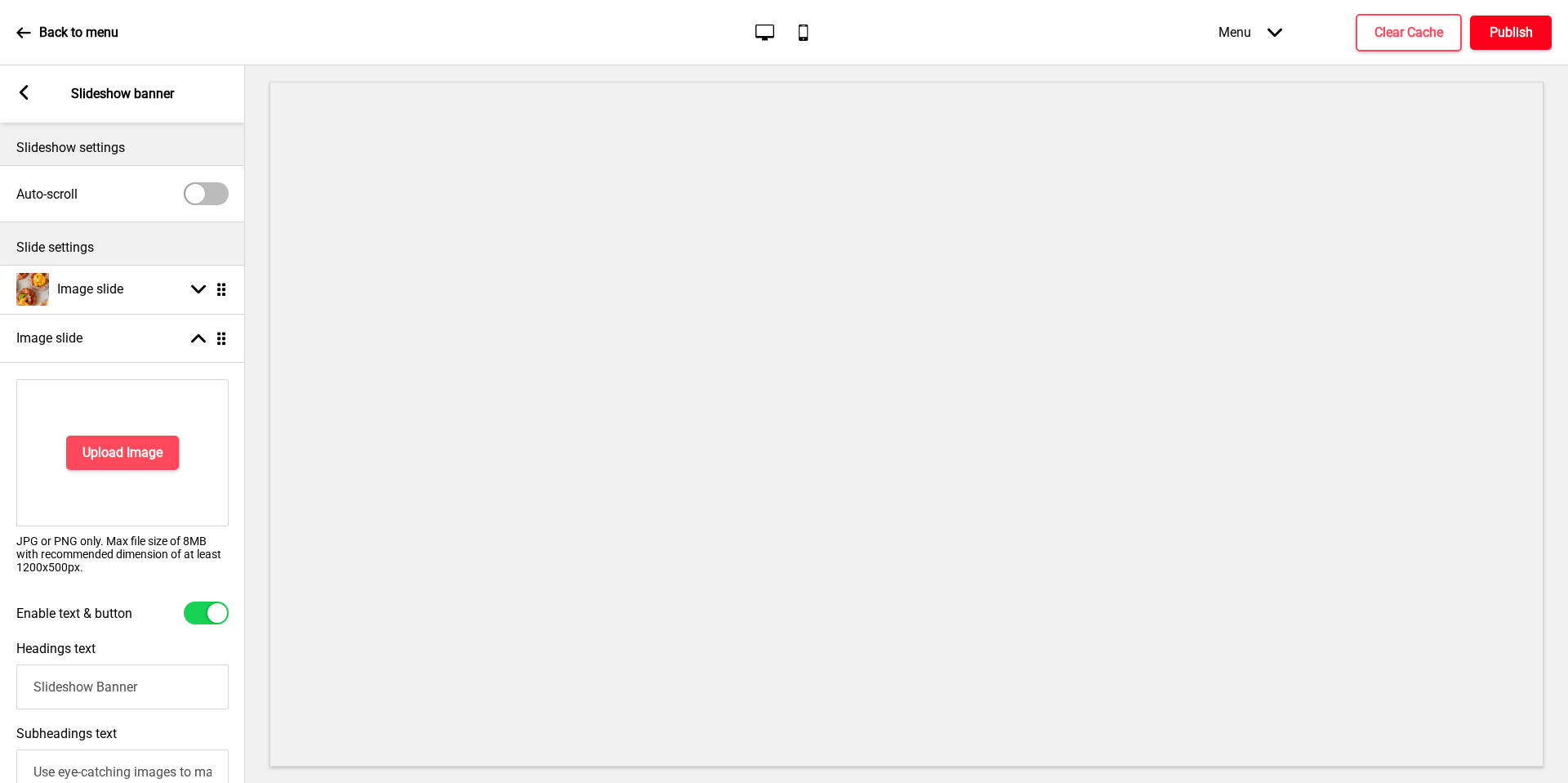
click at [1506, 29] on h4 "Publish" at bounding box center [1511, 32] width 43 height 18
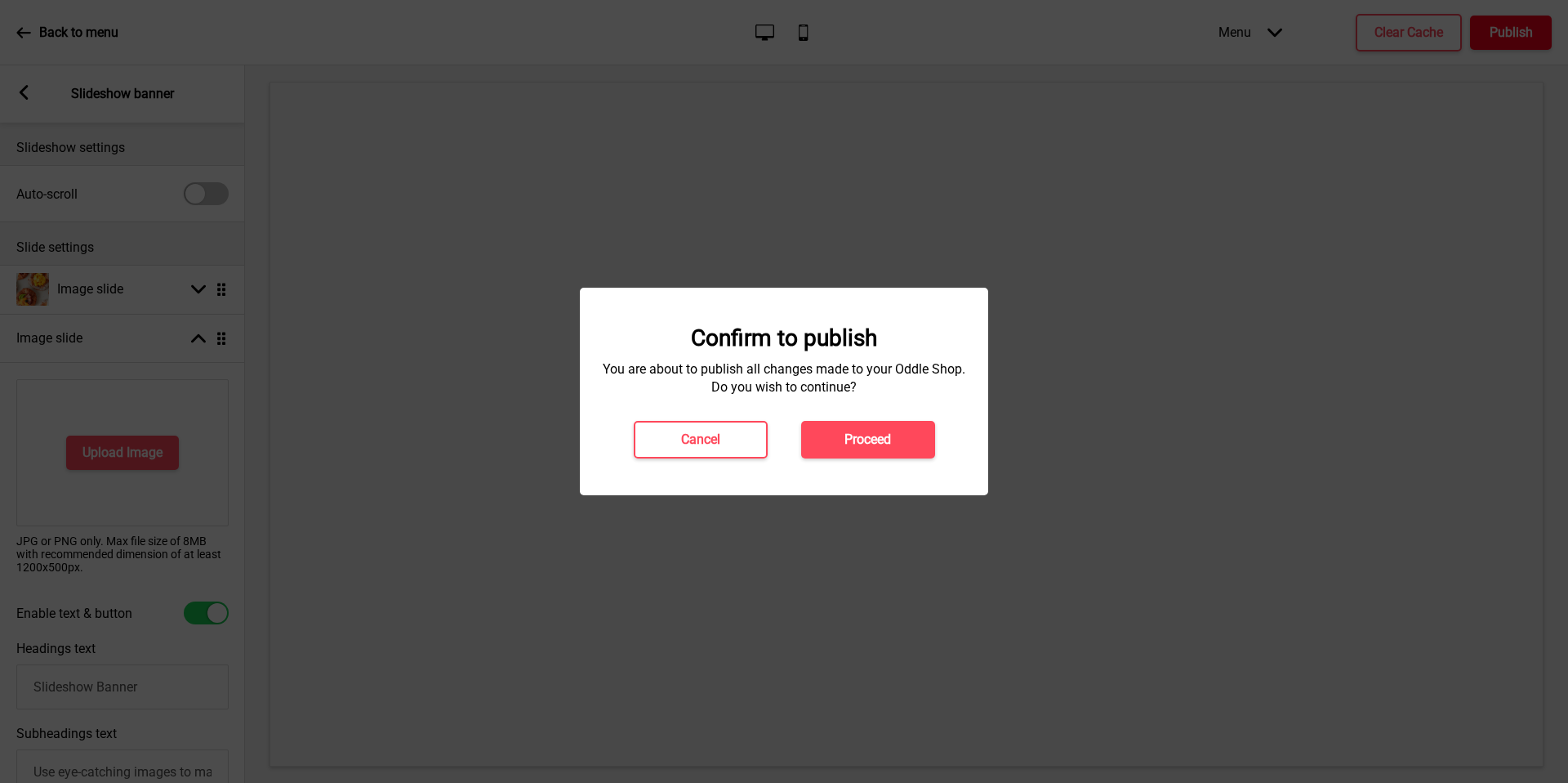
click at [872, 450] on button "Proceed" at bounding box center [868, 440] width 134 height 37
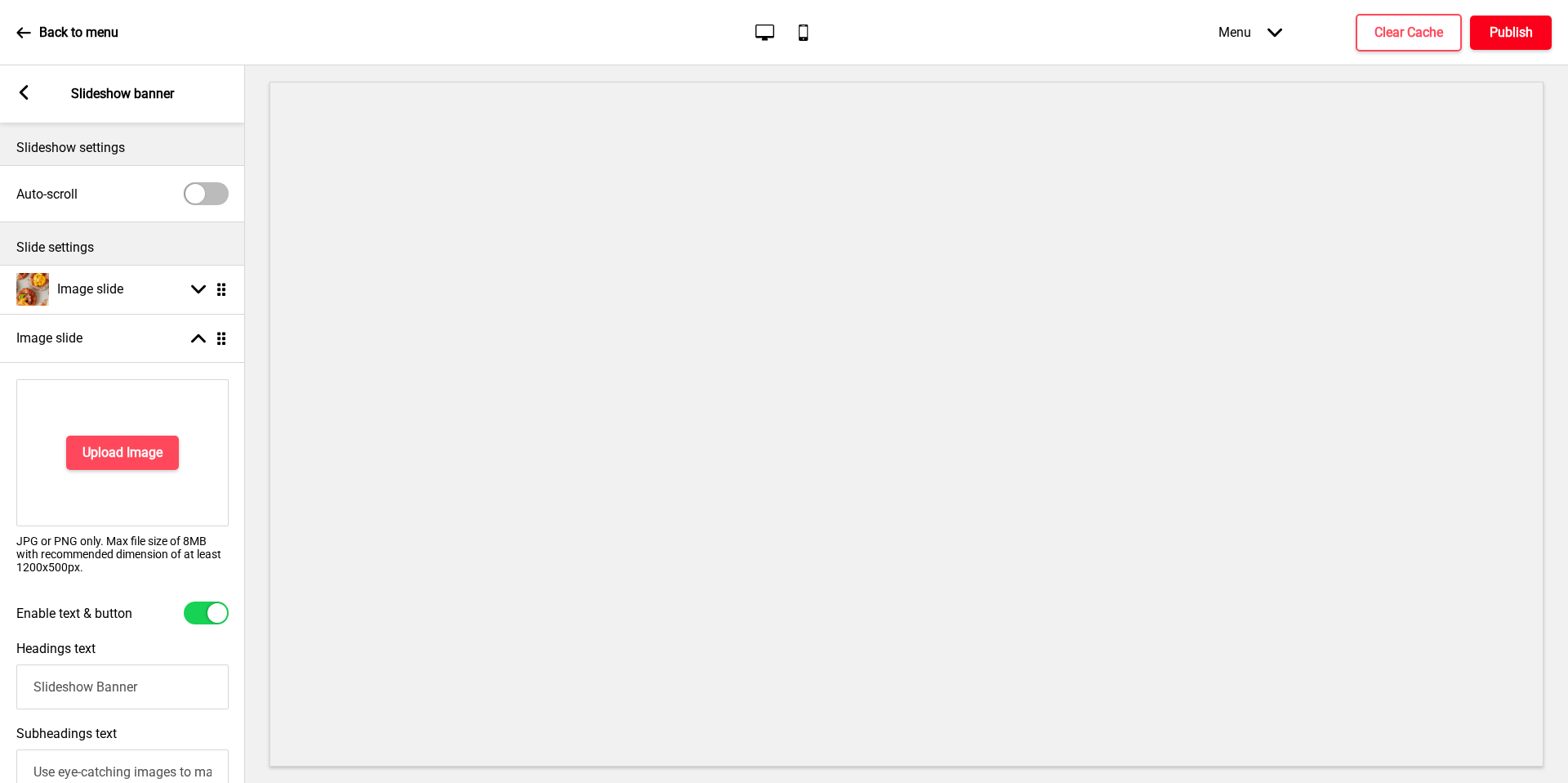
drag, startPoint x: 1506, startPoint y: 29, endPoint x: 66, endPoint y: 31, distance: 1440.0
click at [66, 31] on p "Back to menu" at bounding box center [79, 32] width 80 height 18
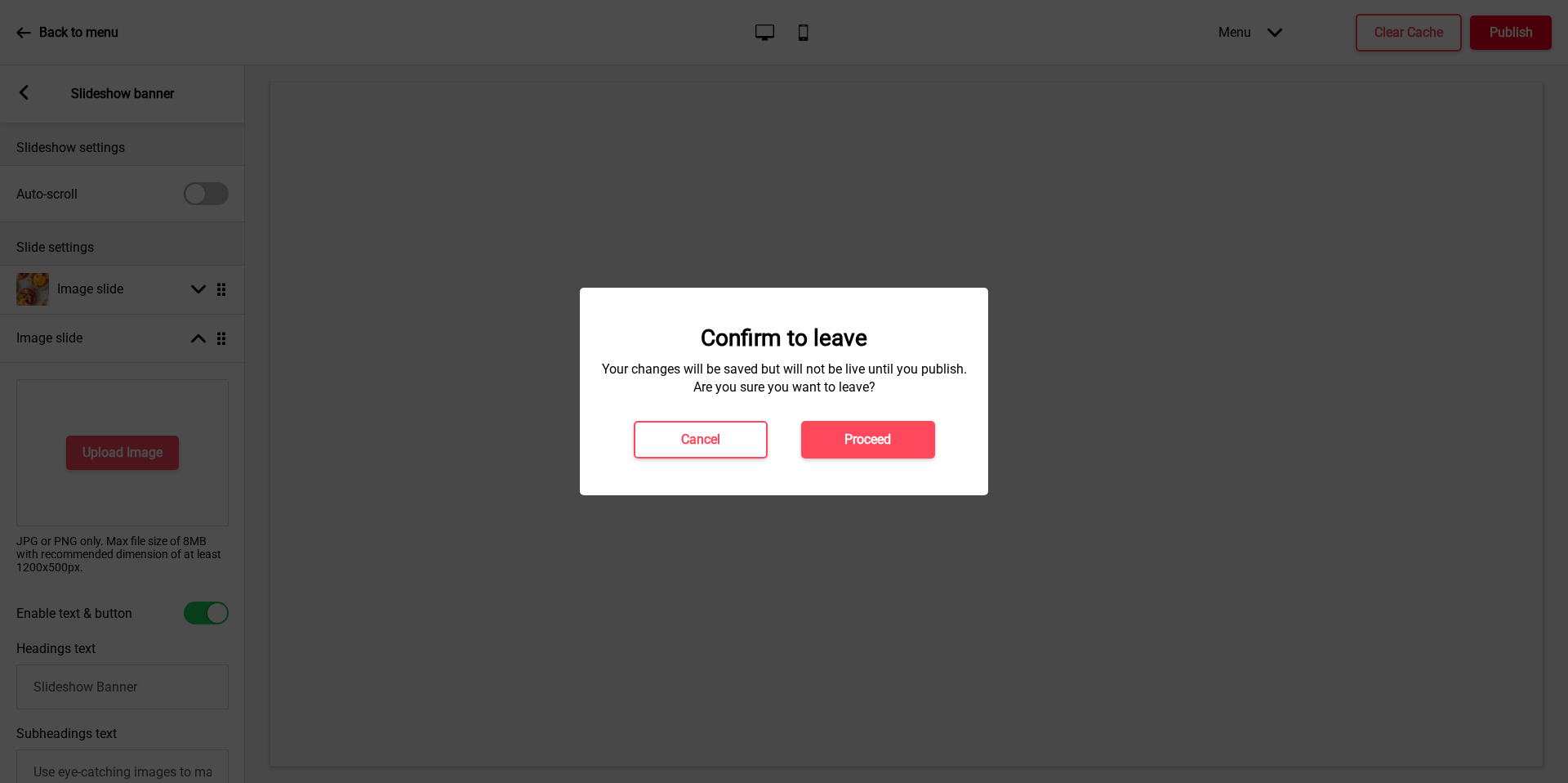
click at [889, 437] on h4 "Proceed" at bounding box center [867, 439] width 47 height 18
